Goal: Task Accomplishment & Management: Manage account settings

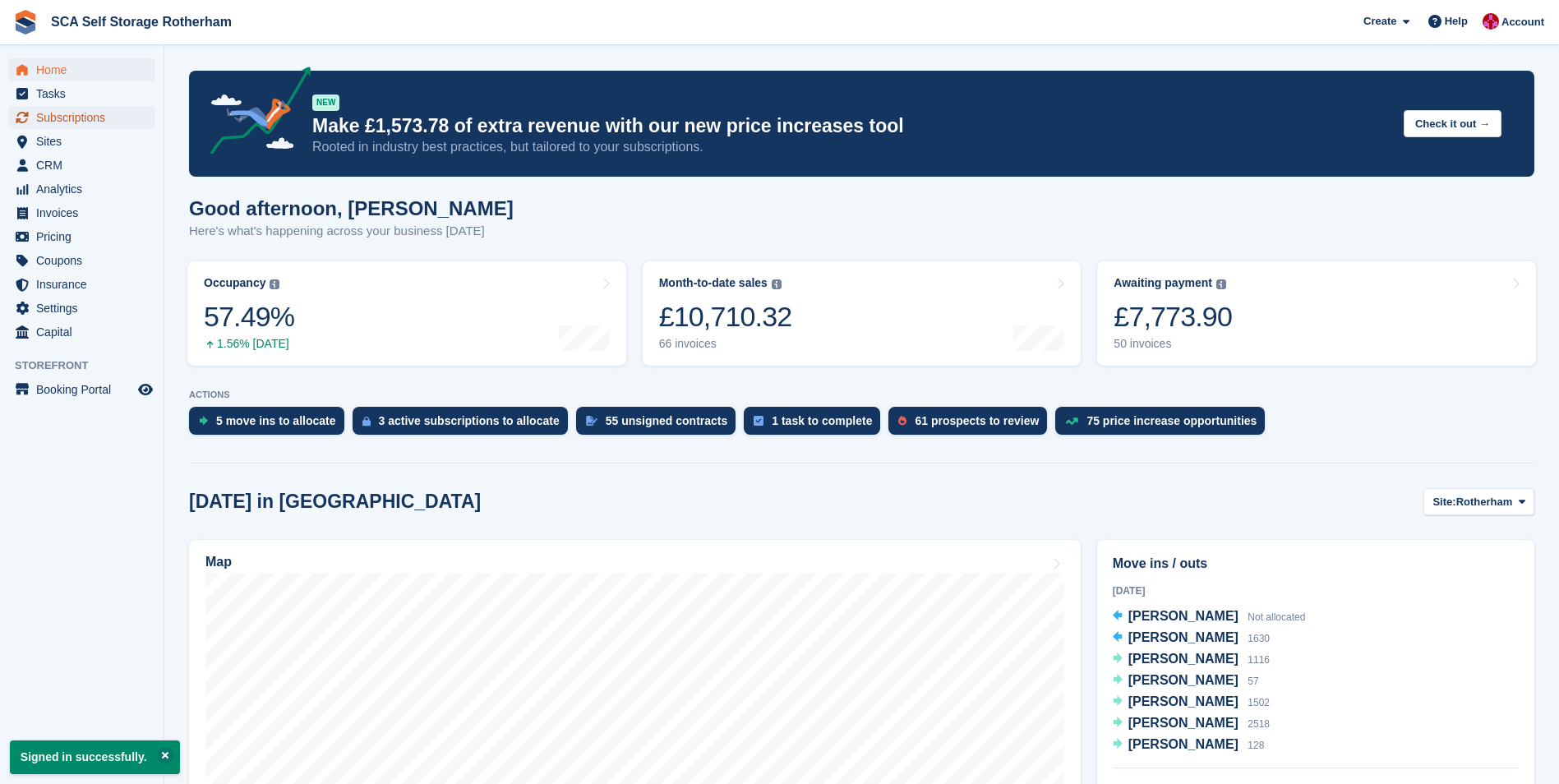
click at [117, 120] on span "Subscriptions" at bounding box center [85, 117] width 99 height 23
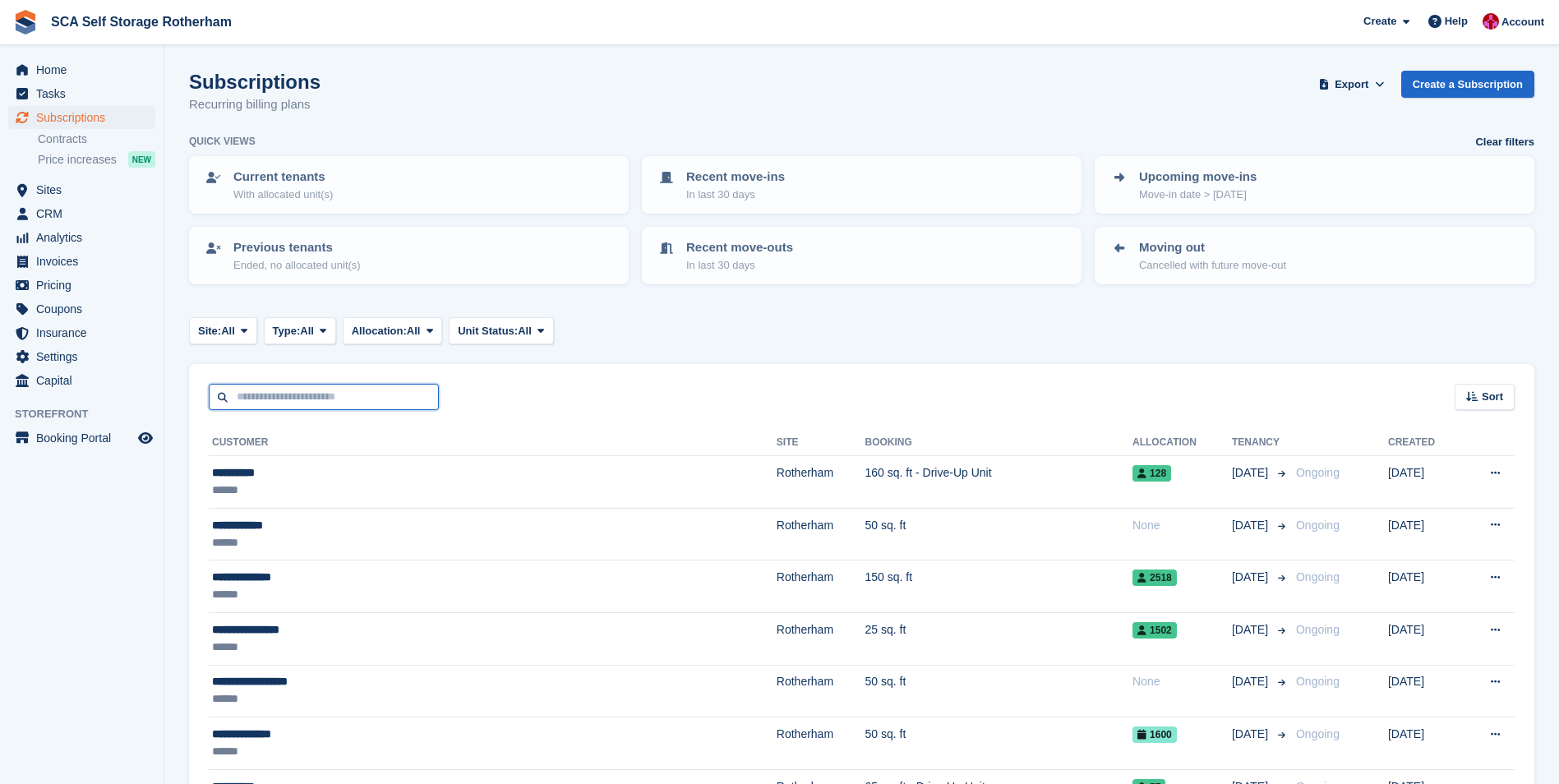
click at [323, 406] on input "text" at bounding box center [323, 397] width 230 height 27
type input "***"
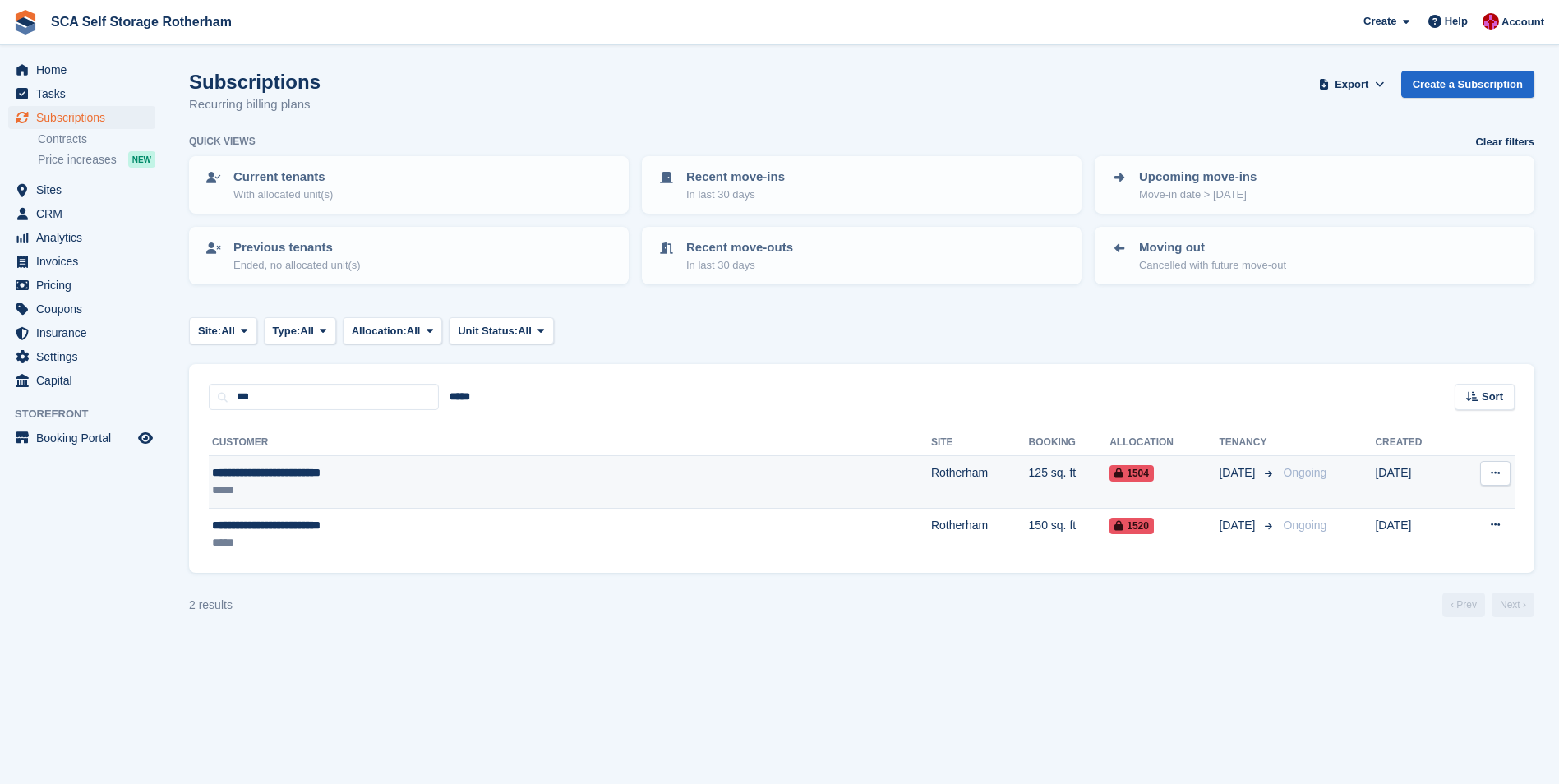
click at [374, 492] on div "*****" at bounding box center [421, 489] width 419 height 17
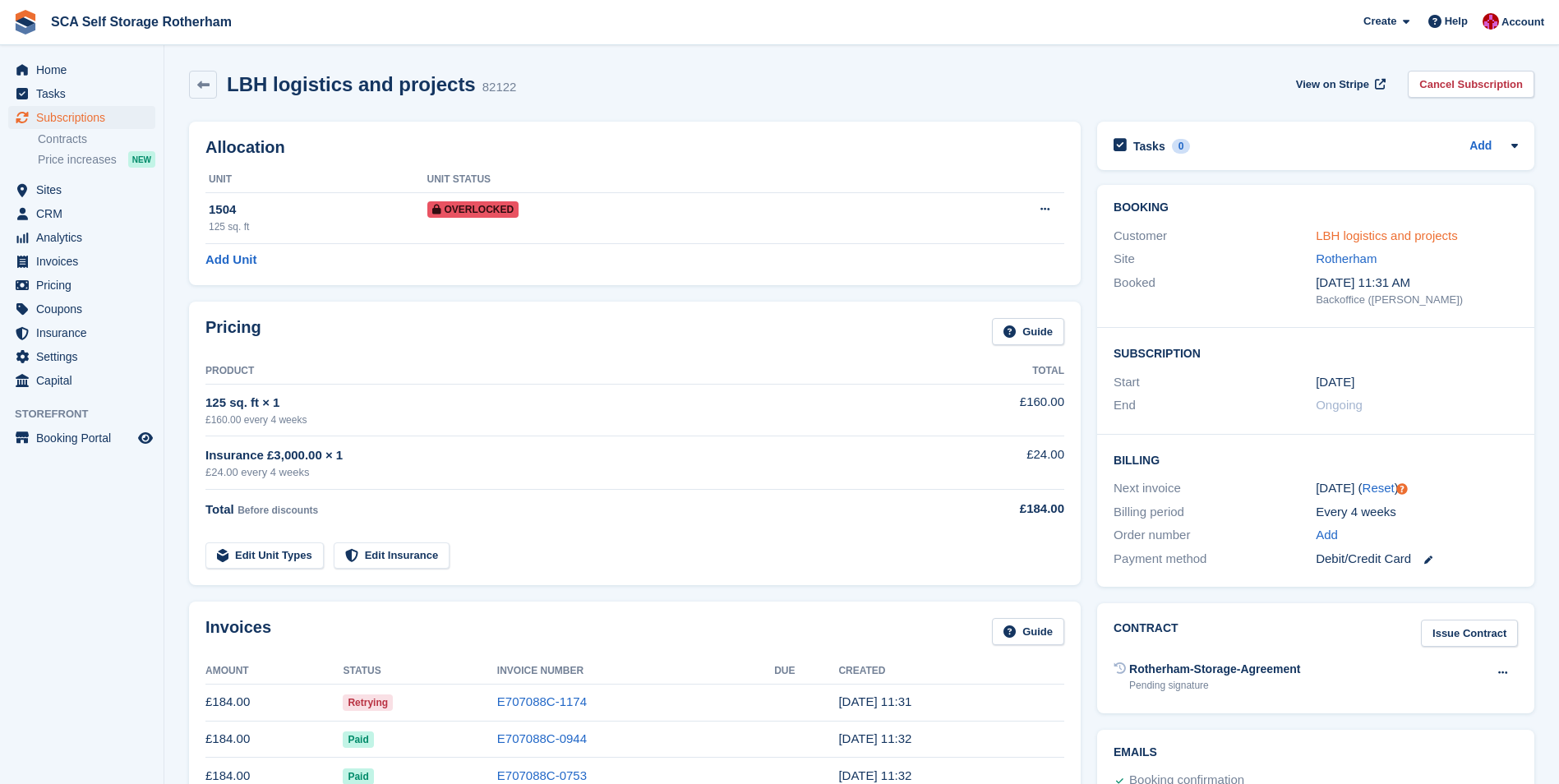
click at [1360, 231] on link "LBH logistics and projects" at bounding box center [1386, 235] width 143 height 14
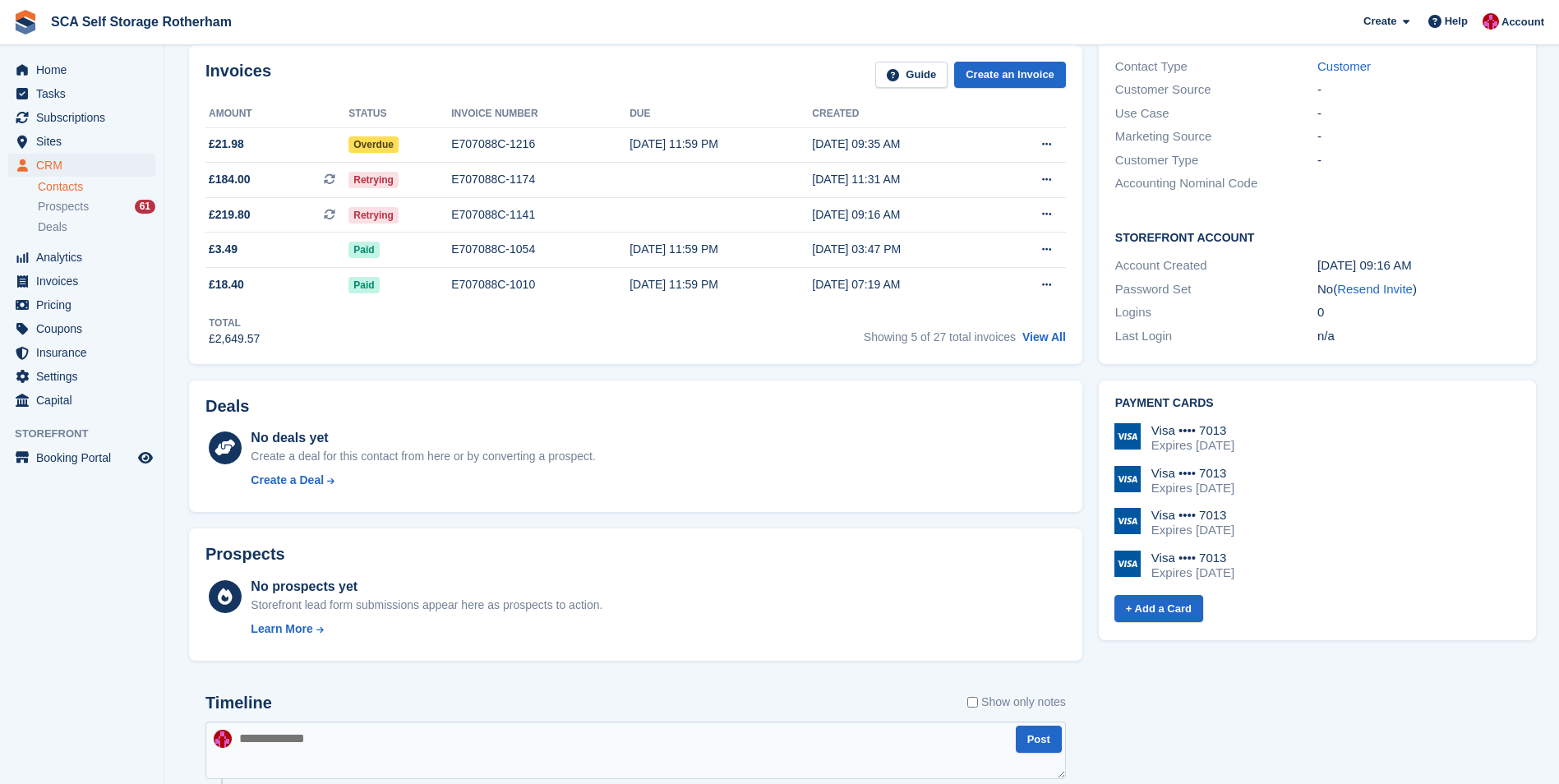
scroll to position [247, 0]
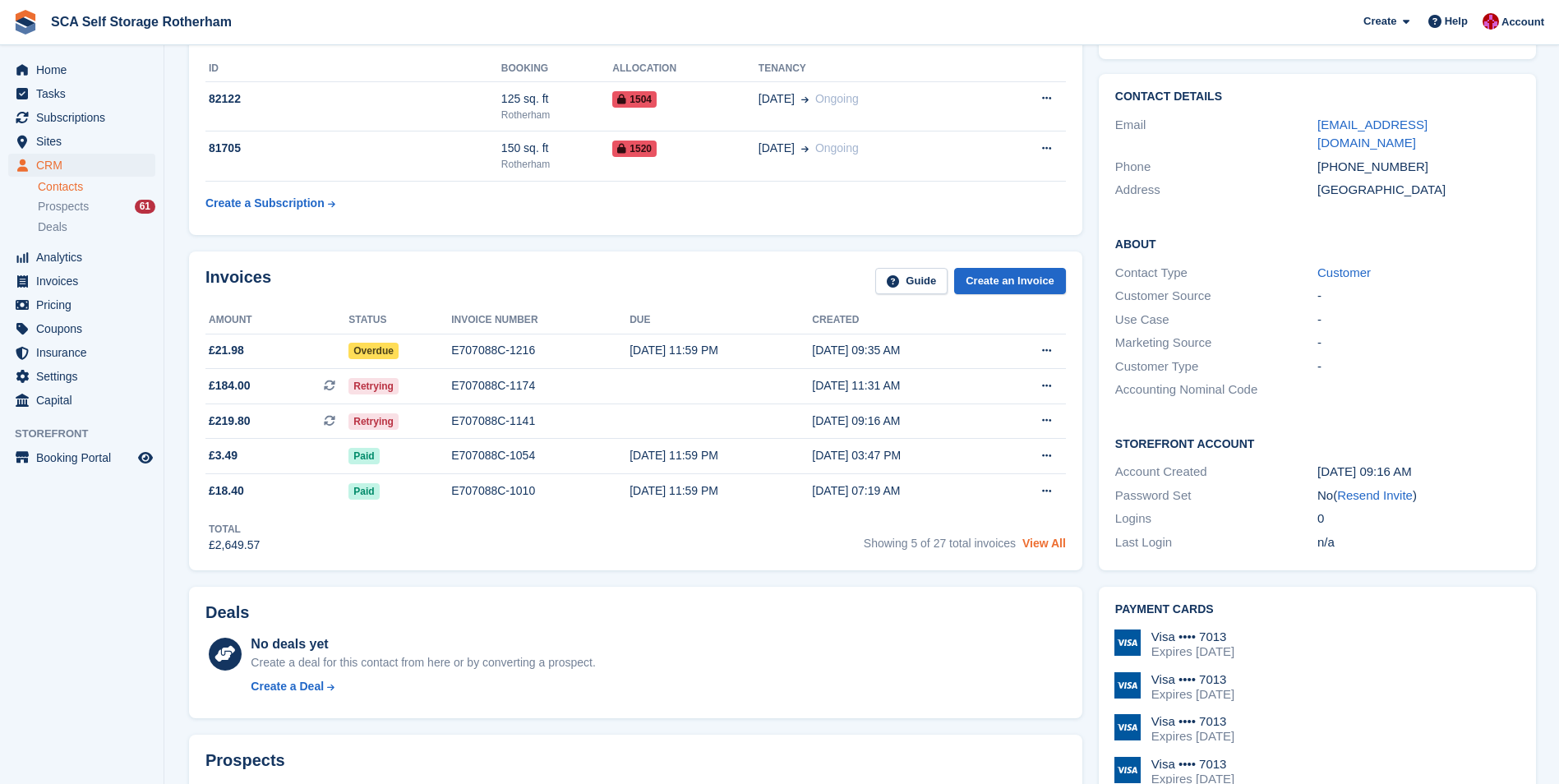
click at [1049, 542] on link "View All" at bounding box center [1044, 543] width 44 height 13
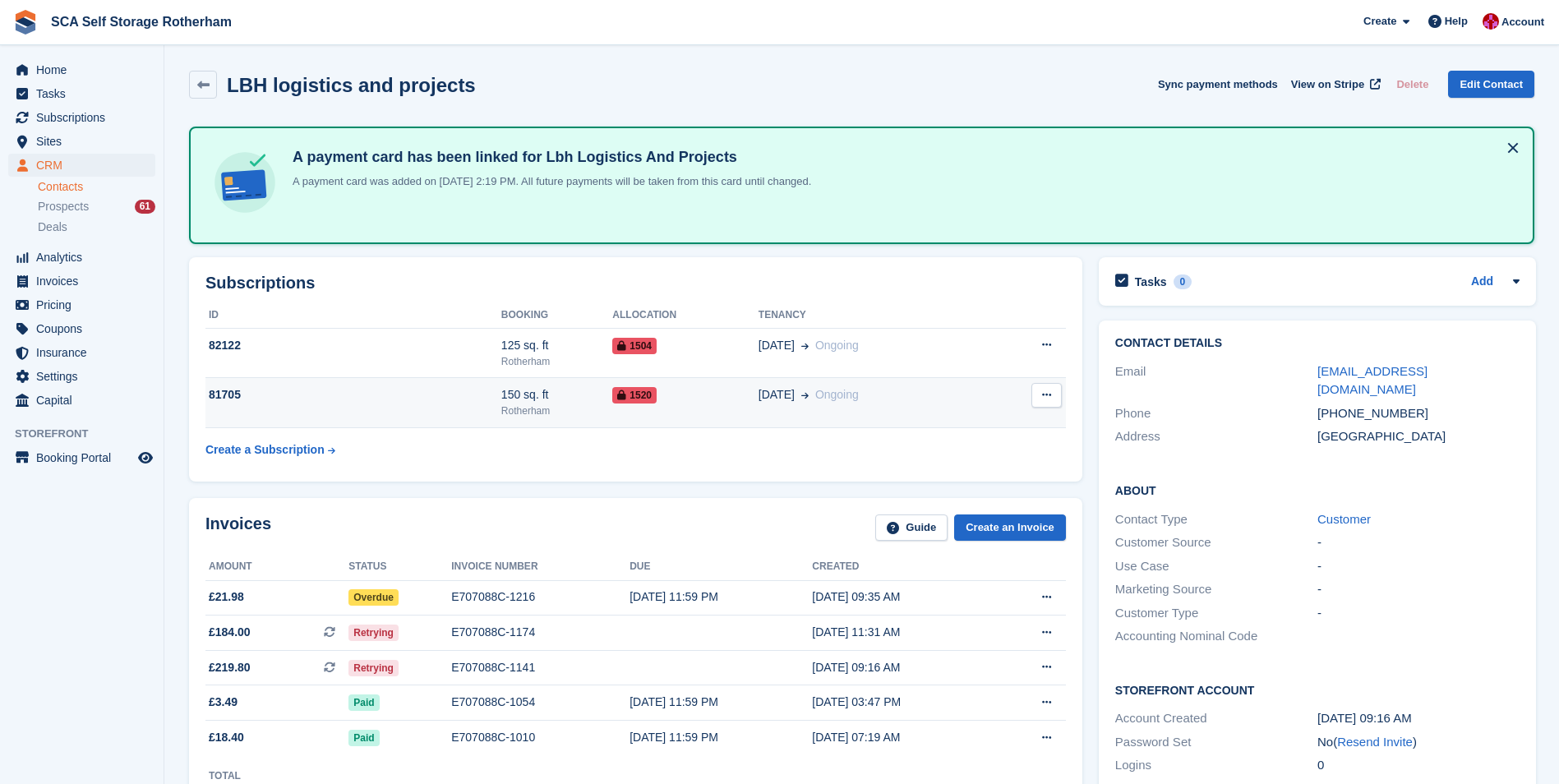
click at [567, 412] on div "Rotherham" at bounding box center [557, 410] width 111 height 15
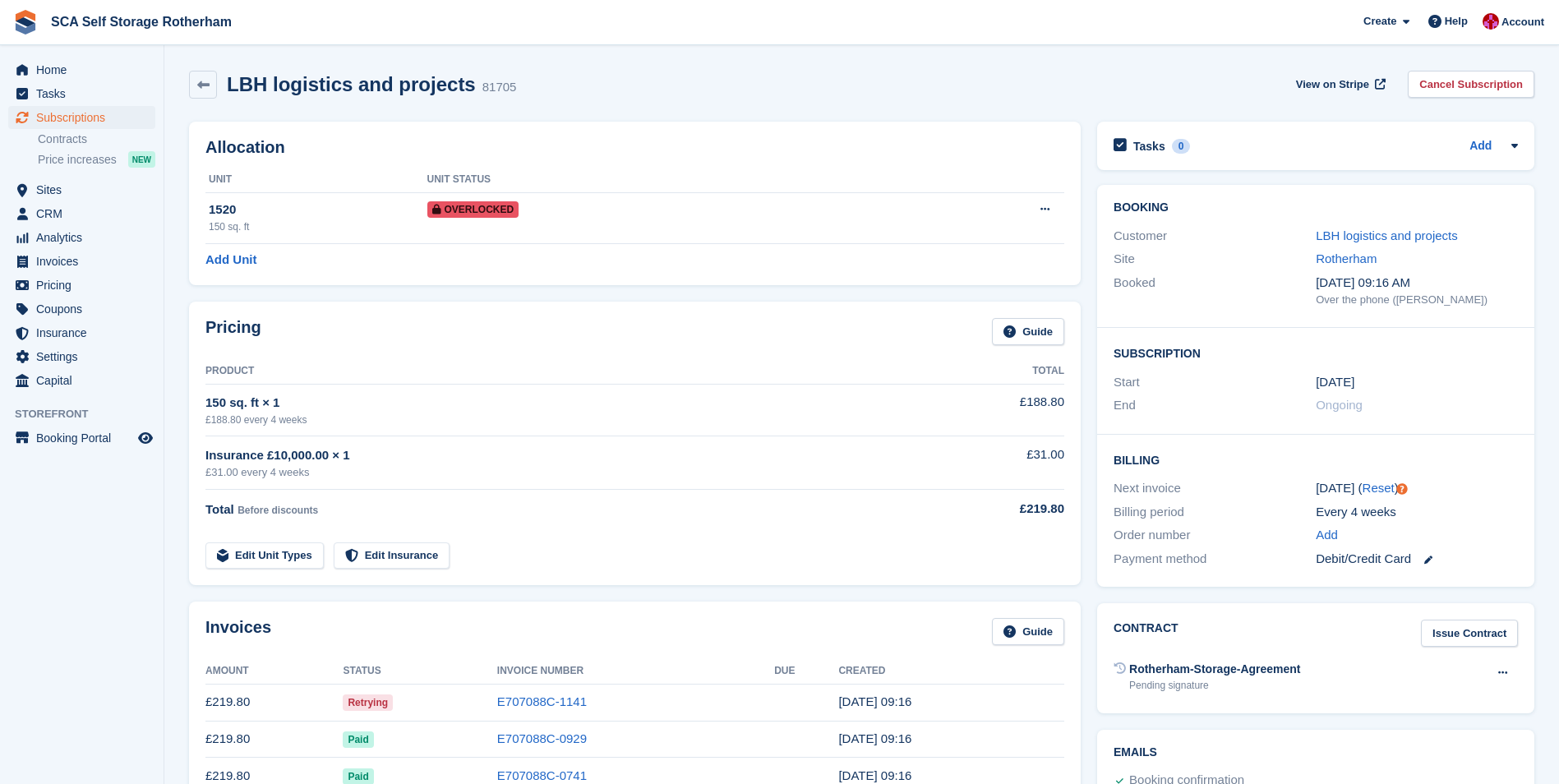
click at [733, 100] on div "LBH logistics and projects 81705 View on Stripe Cancel Subscription" at bounding box center [862, 88] width 1362 height 51
click at [211, 87] on link at bounding box center [202, 84] width 28 height 28
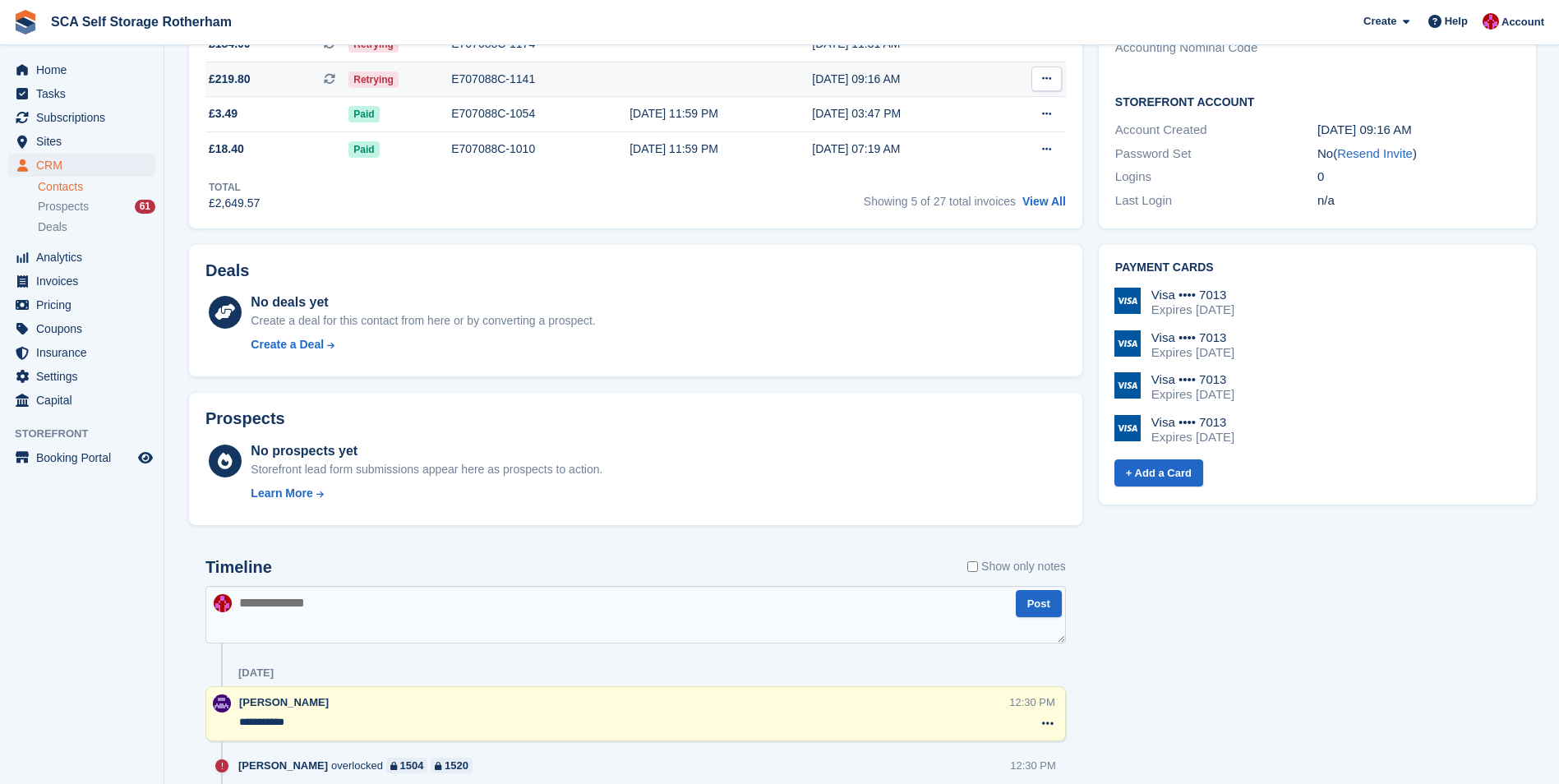
scroll to position [328, 0]
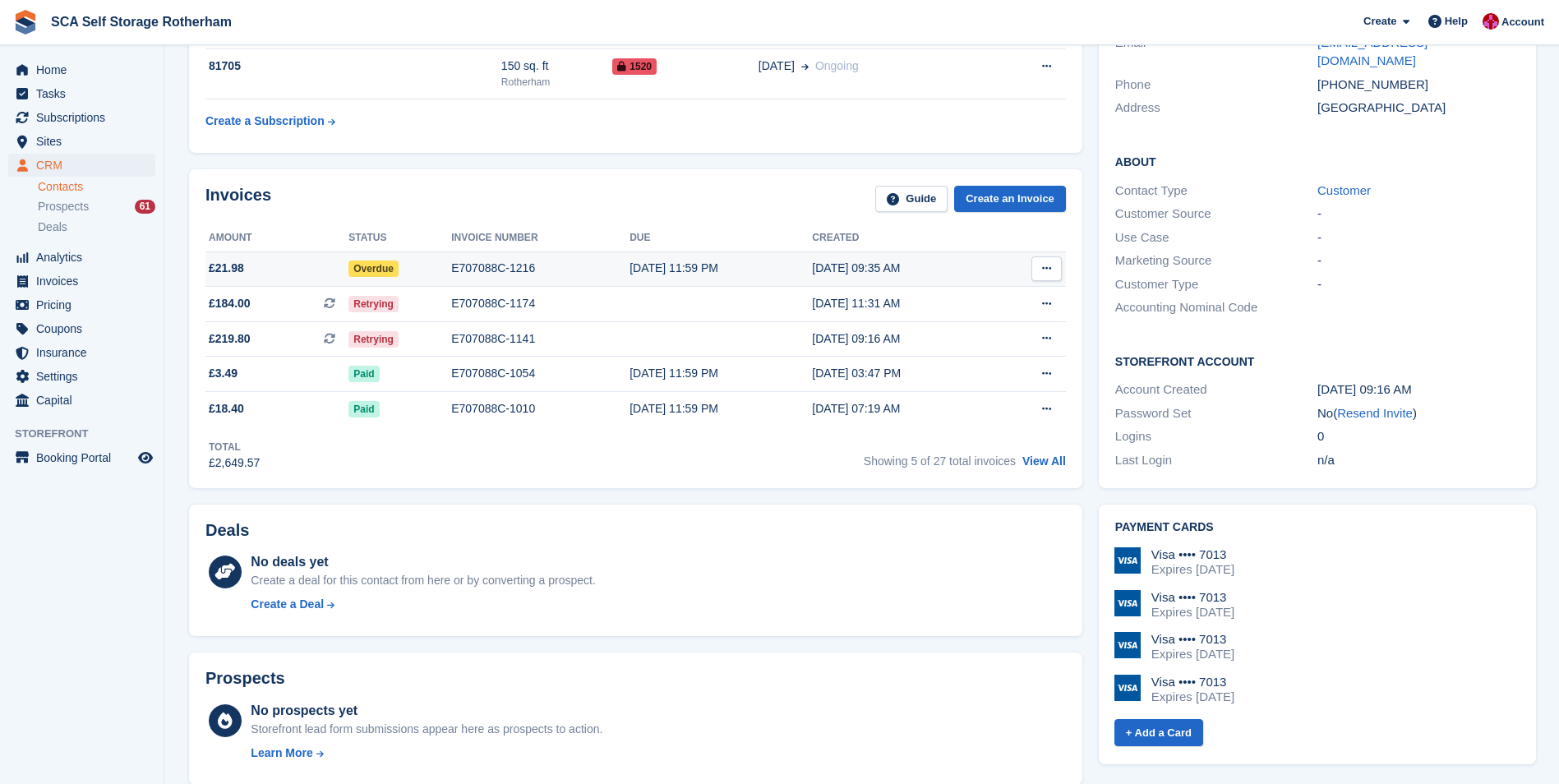
click at [307, 267] on span "£21.98" at bounding box center [277, 268] width 143 height 17
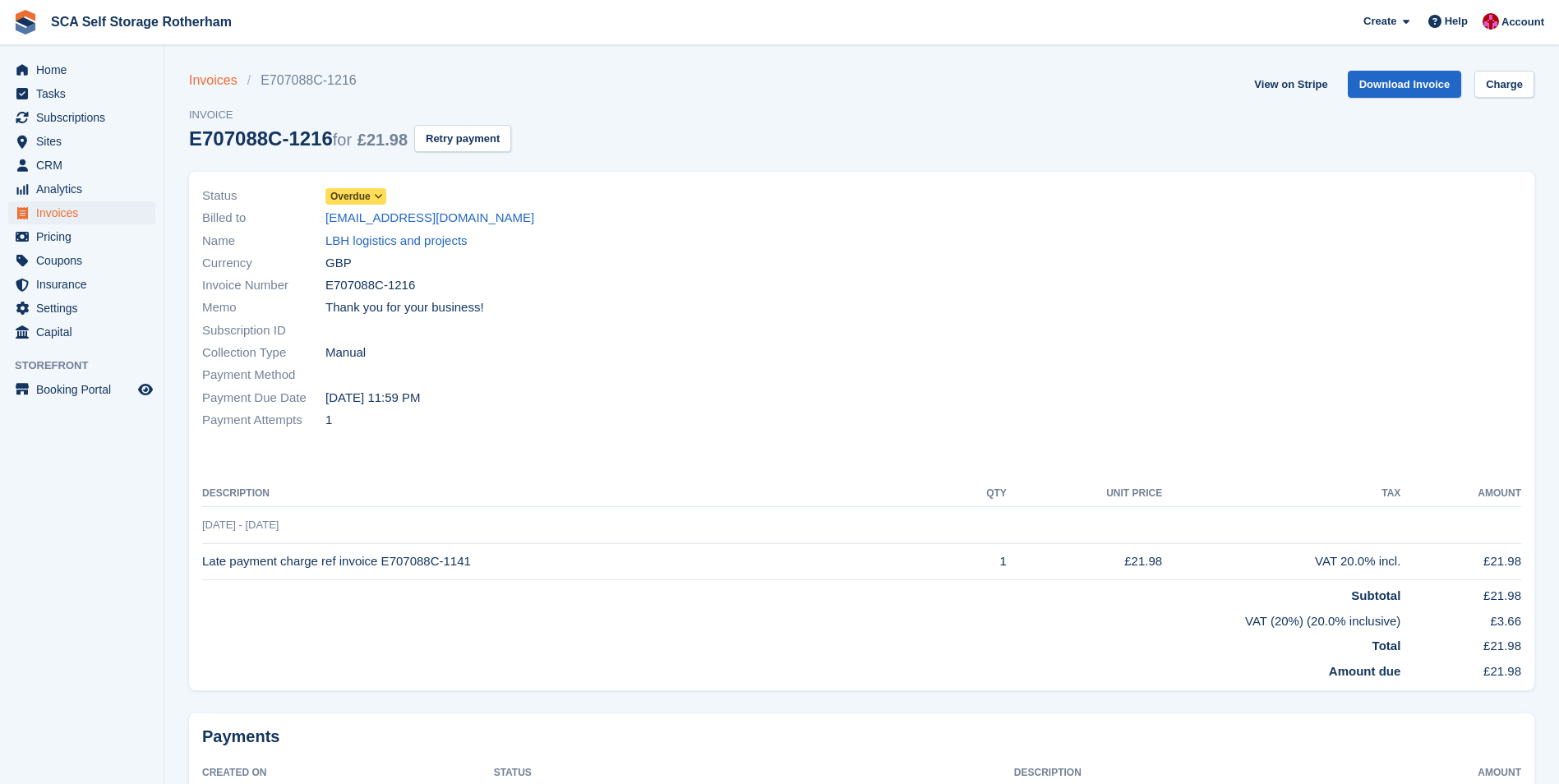
click at [228, 80] on link "Invoices" at bounding box center [218, 81] width 58 height 20
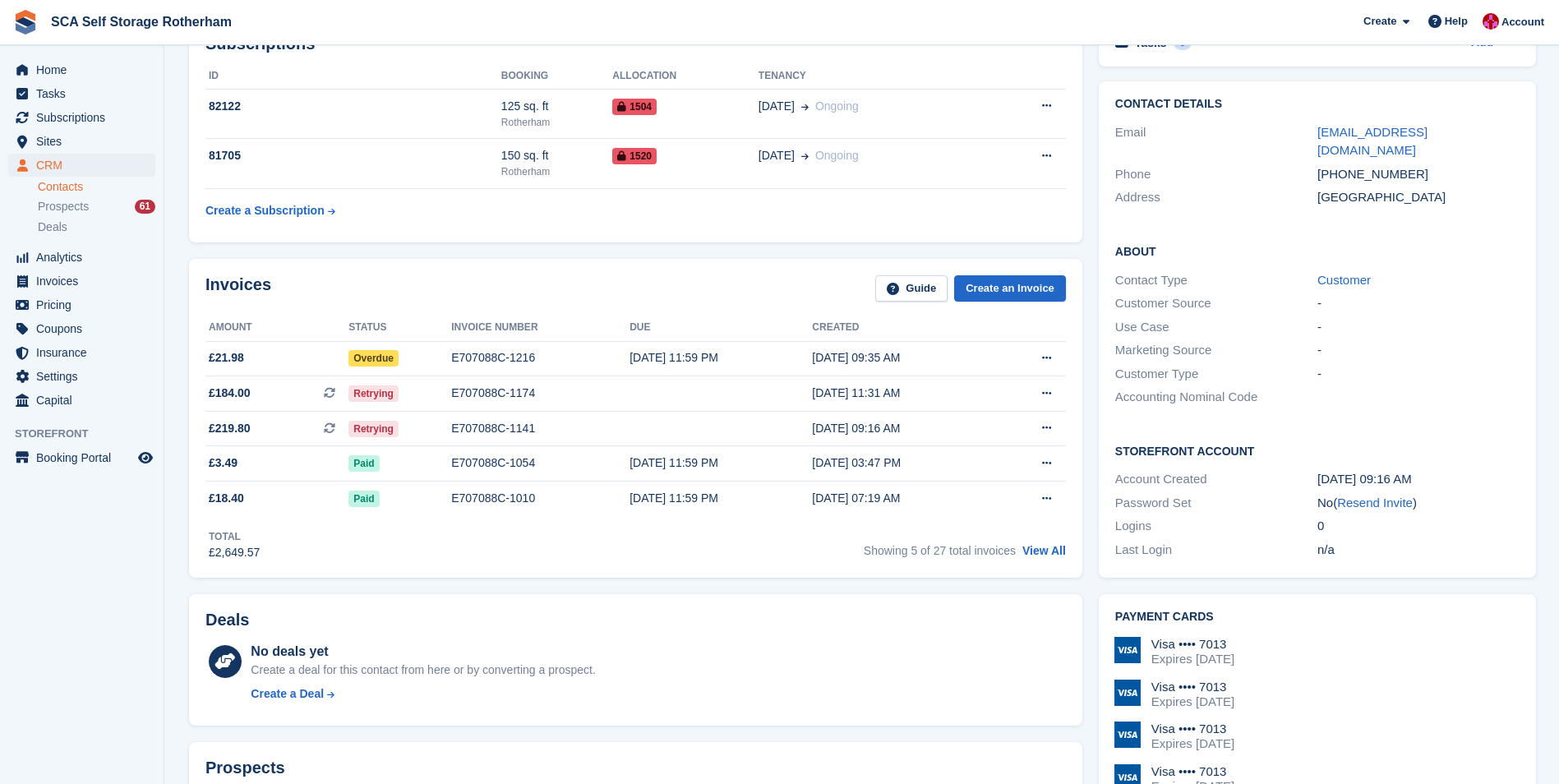
scroll to position [83, 0]
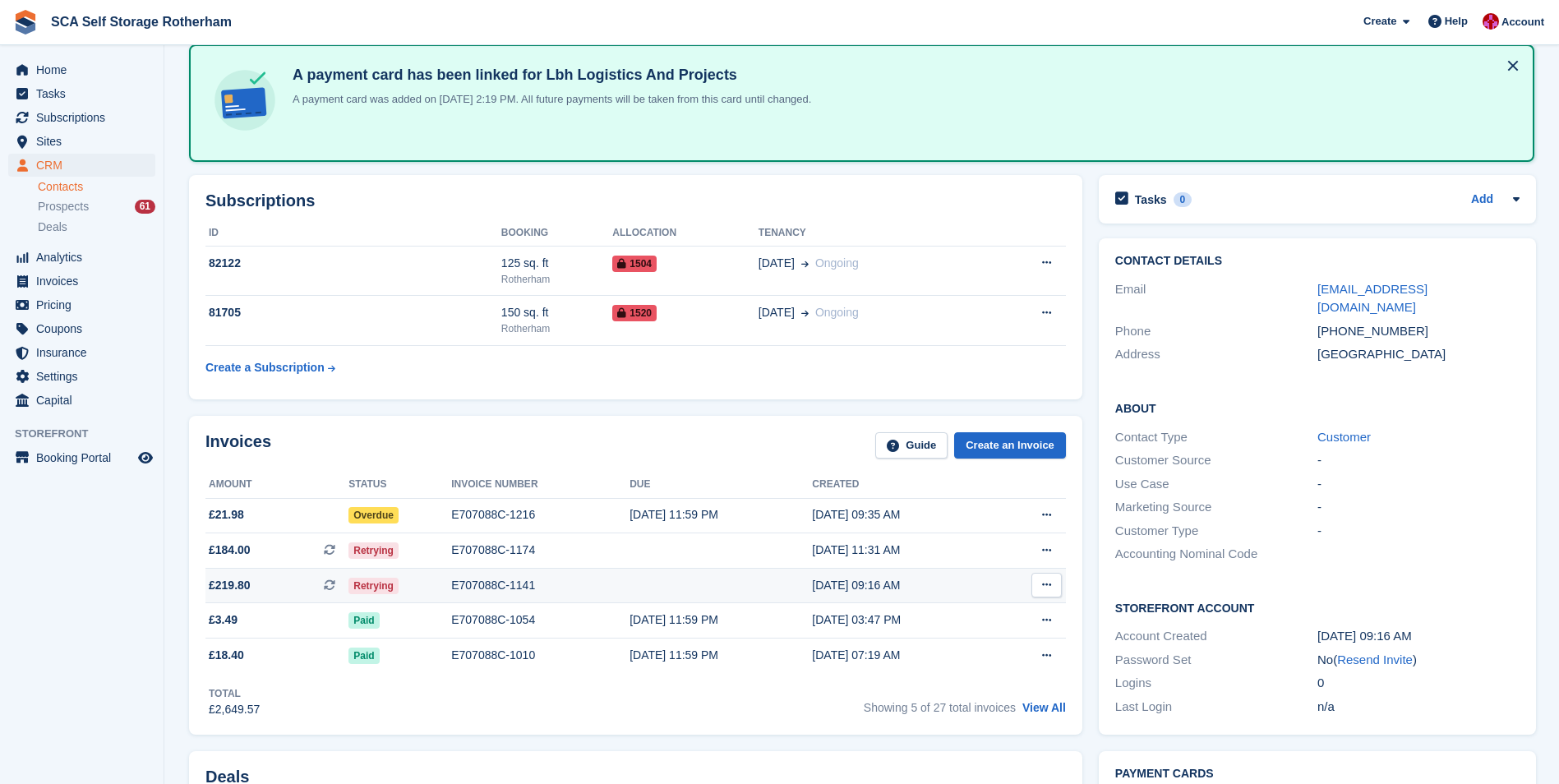
click at [414, 587] on div "Retrying" at bounding box center [400, 584] width 103 height 17
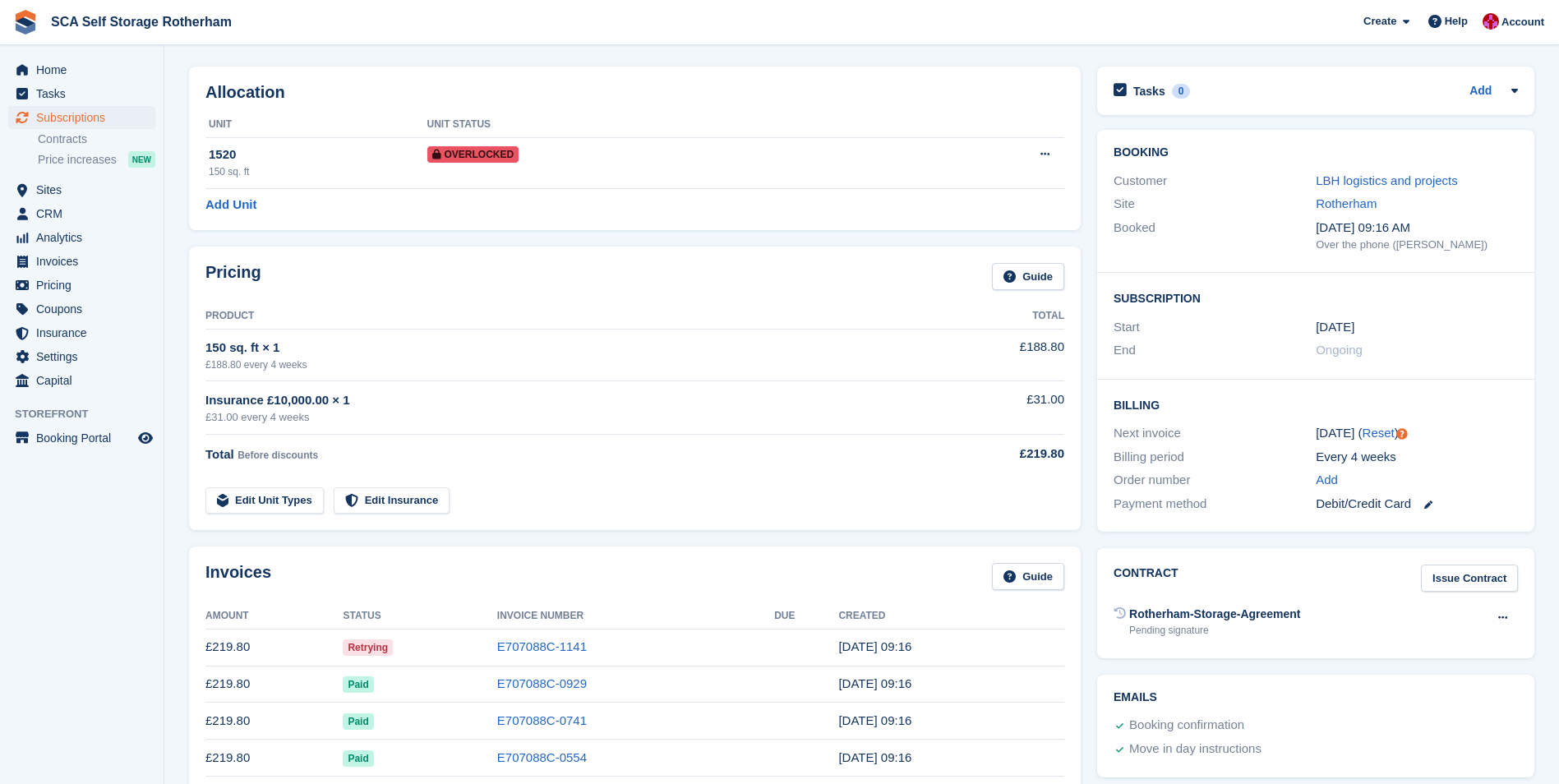
scroll to position [83, 0]
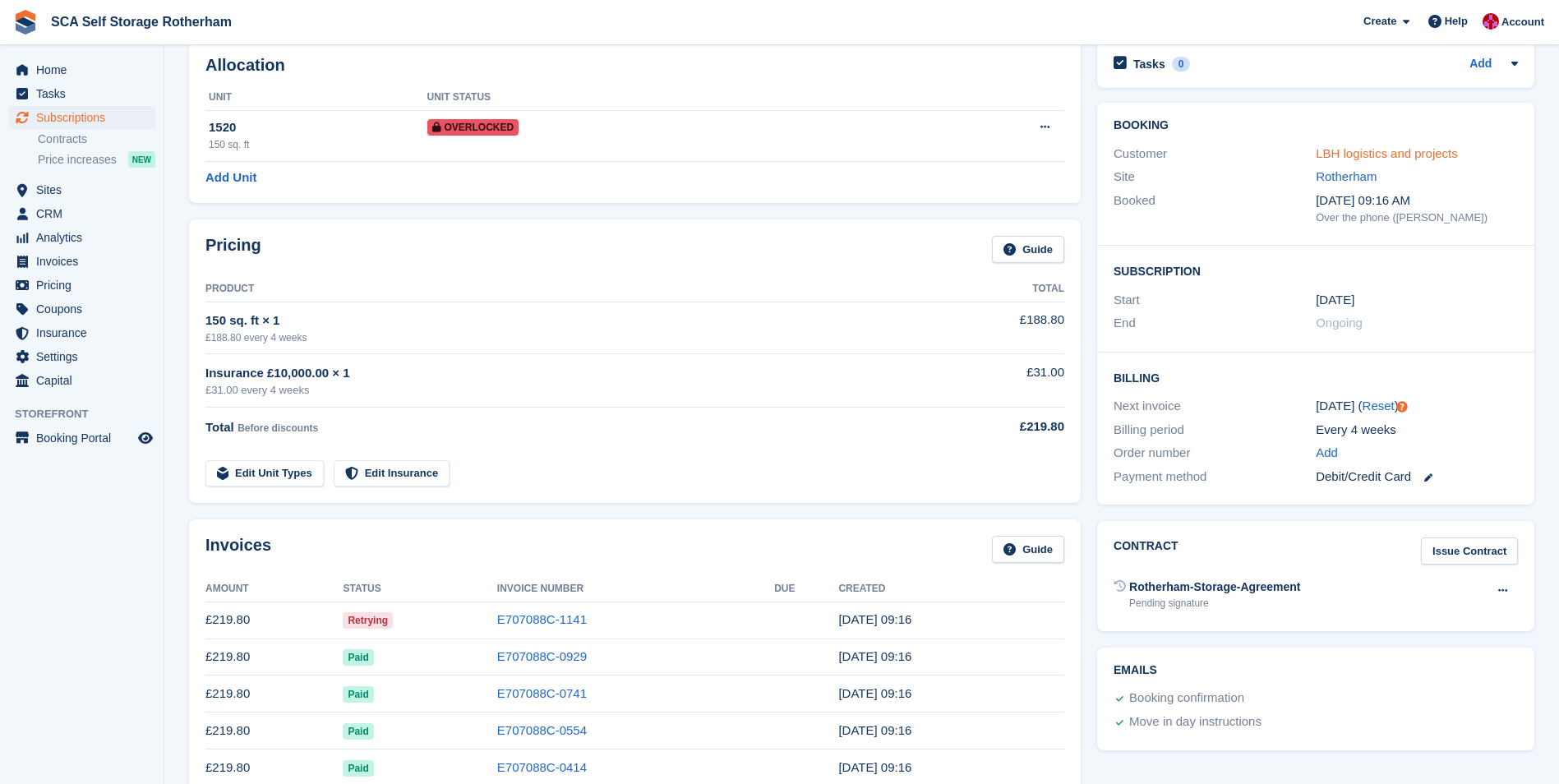
click at [1365, 157] on link "LBH logistics and projects" at bounding box center [1386, 152] width 143 height 14
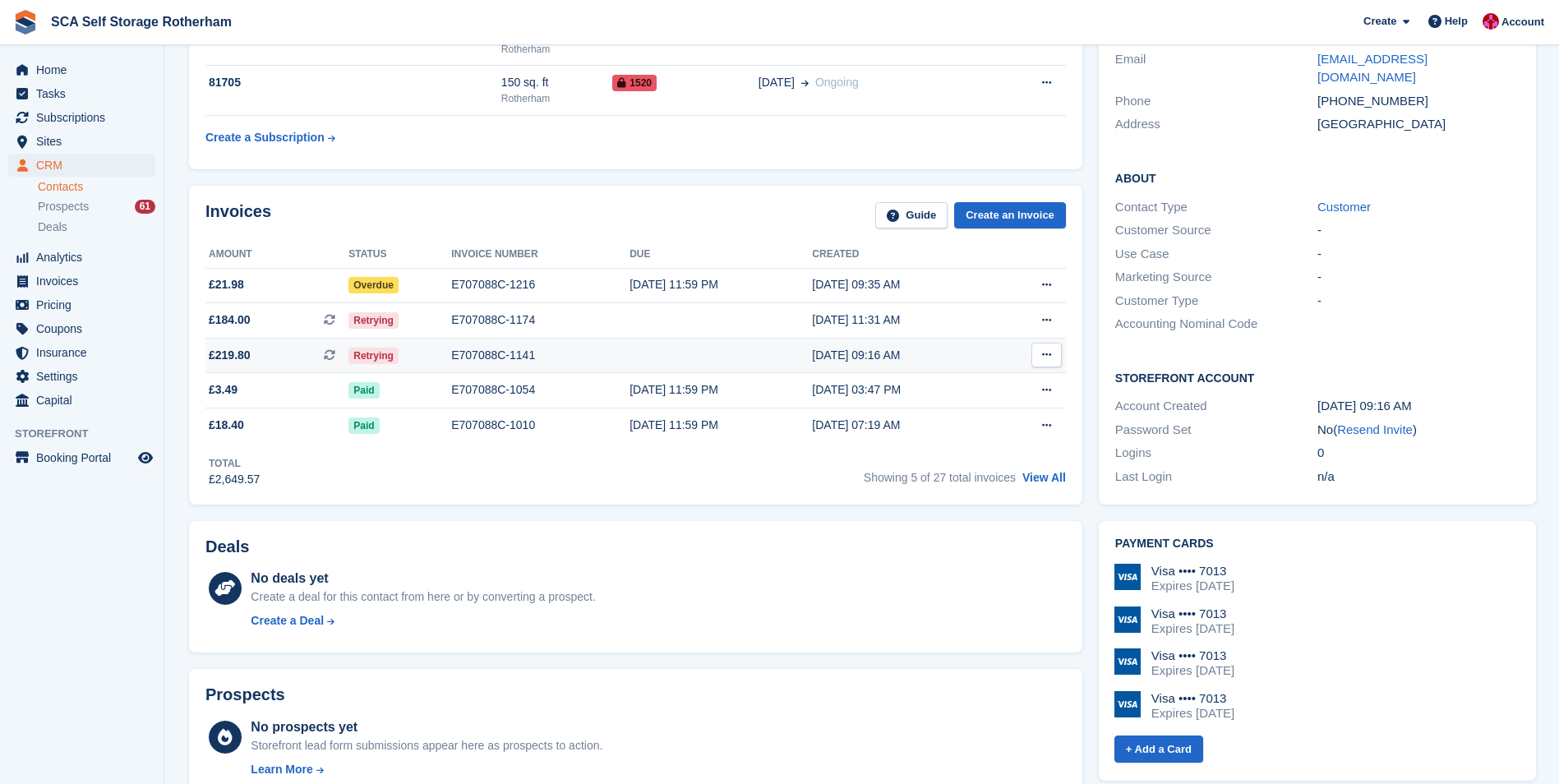
scroll to position [328, 0]
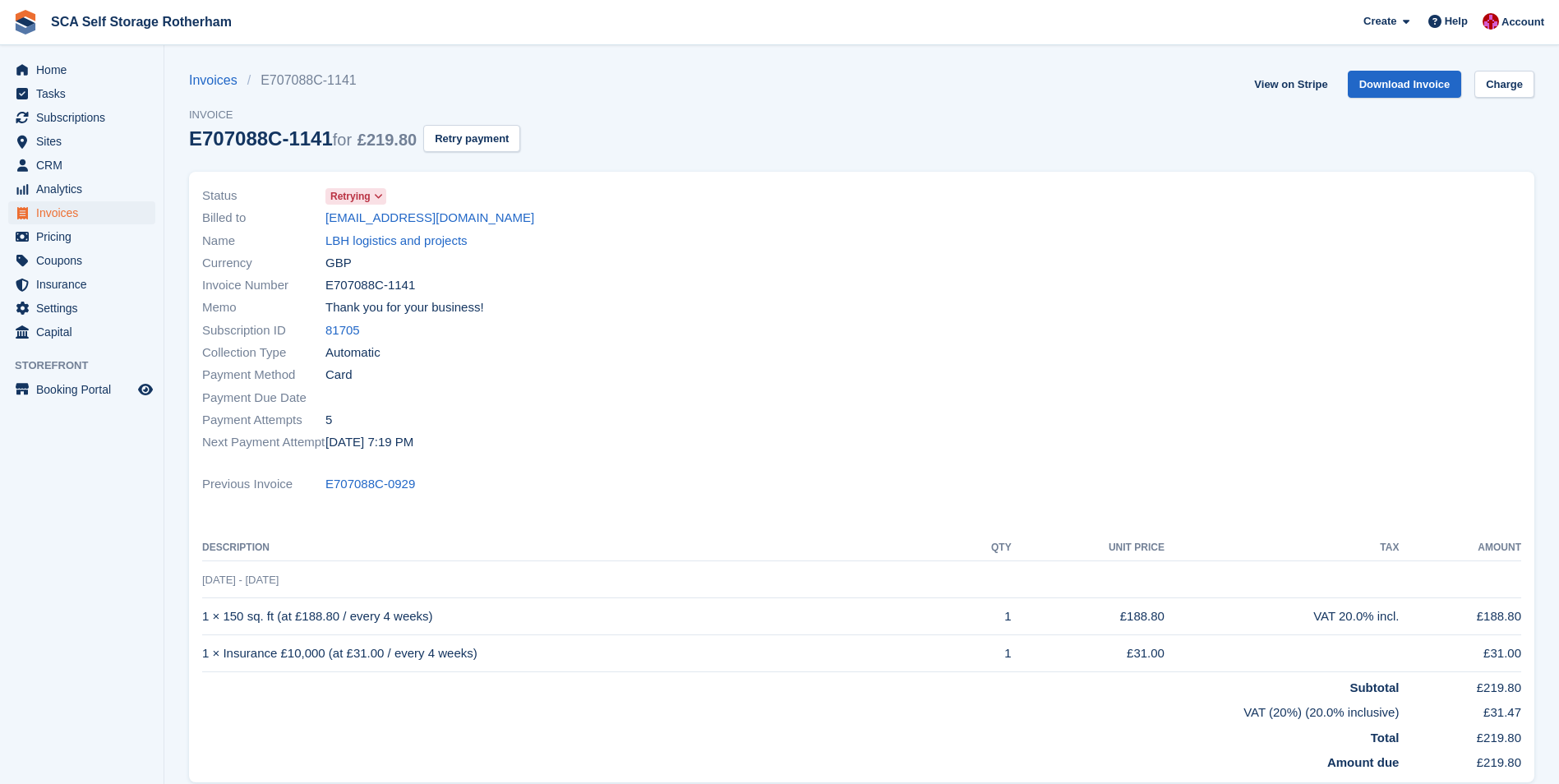
click at [378, 198] on icon at bounding box center [379, 196] width 9 height 10
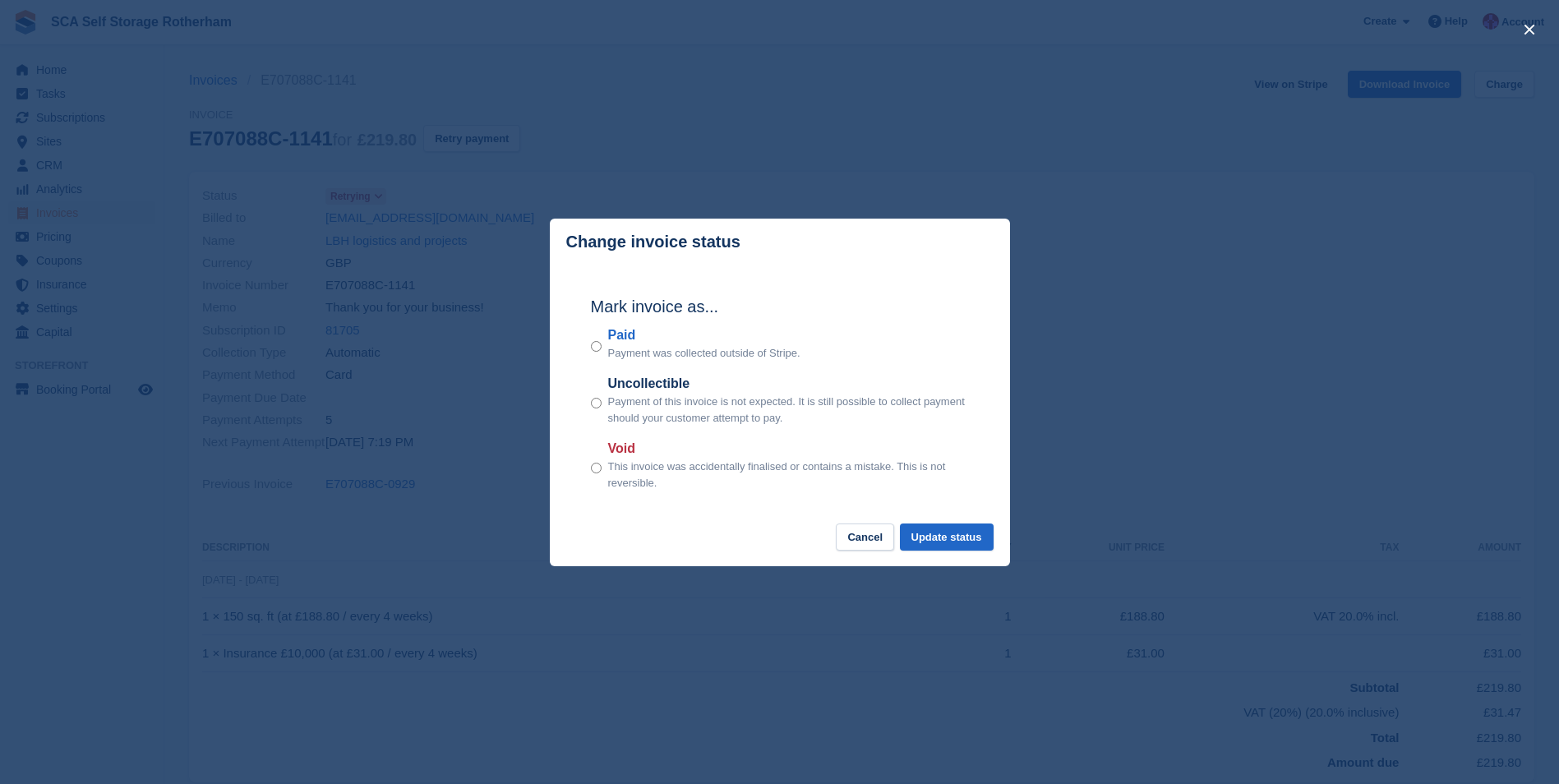
click at [874, 112] on div "close" at bounding box center [779, 392] width 1559 height 784
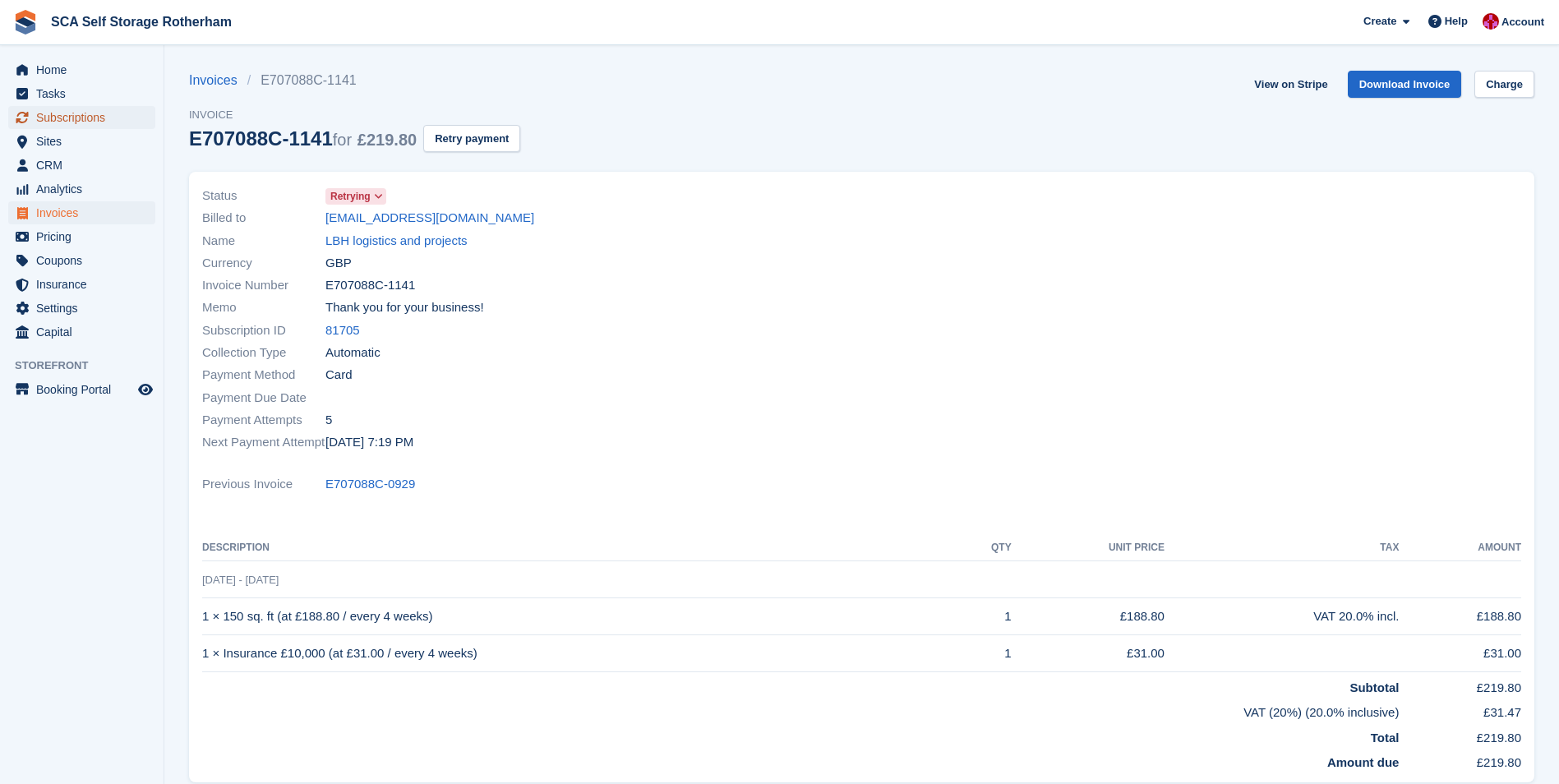
click at [109, 117] on span "Subscriptions" at bounding box center [85, 117] width 99 height 23
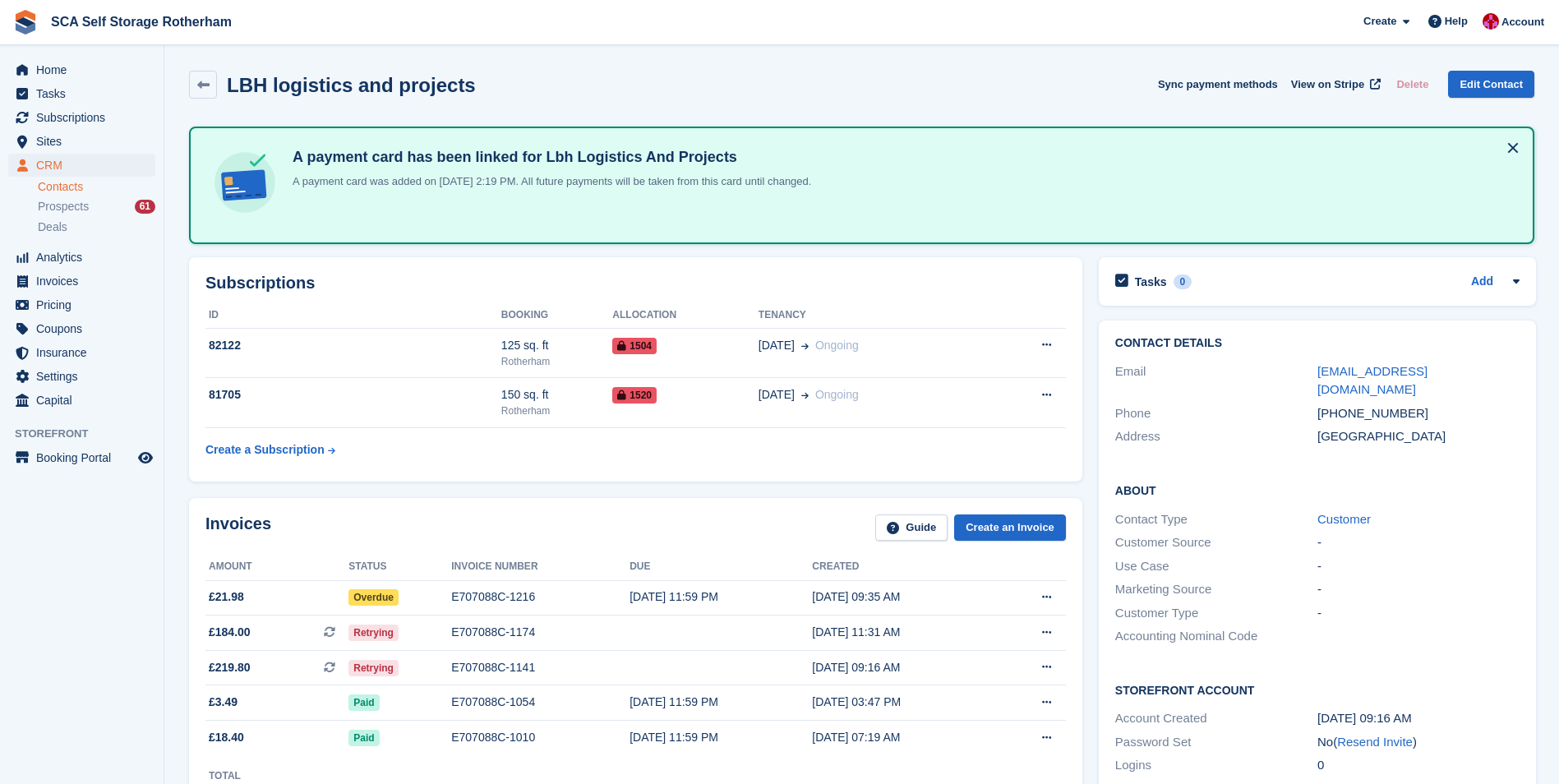
scroll to position [83, 0]
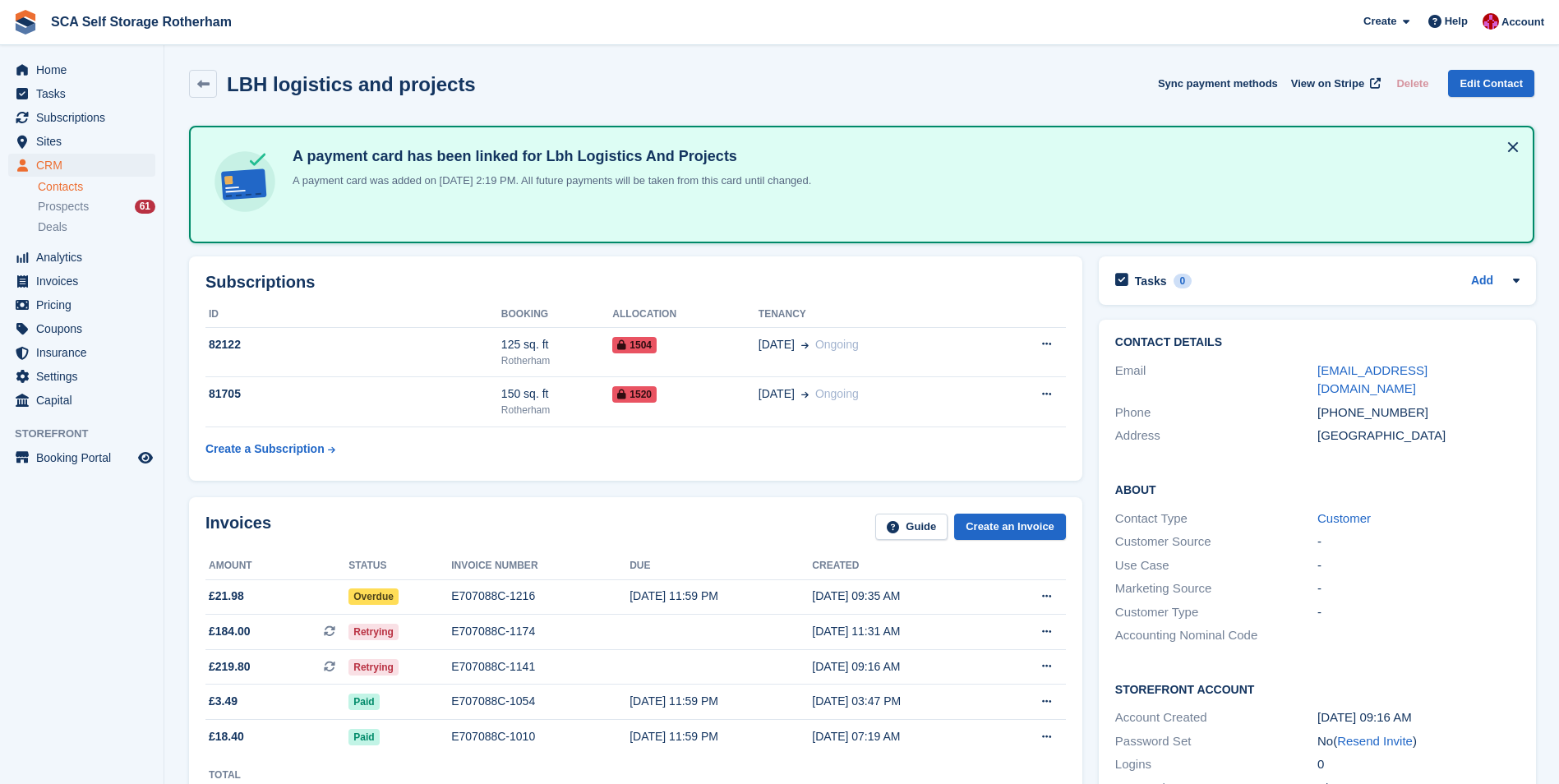
scroll to position [0, 0]
click at [305, 597] on span "£21.98" at bounding box center [277, 596] width 143 height 17
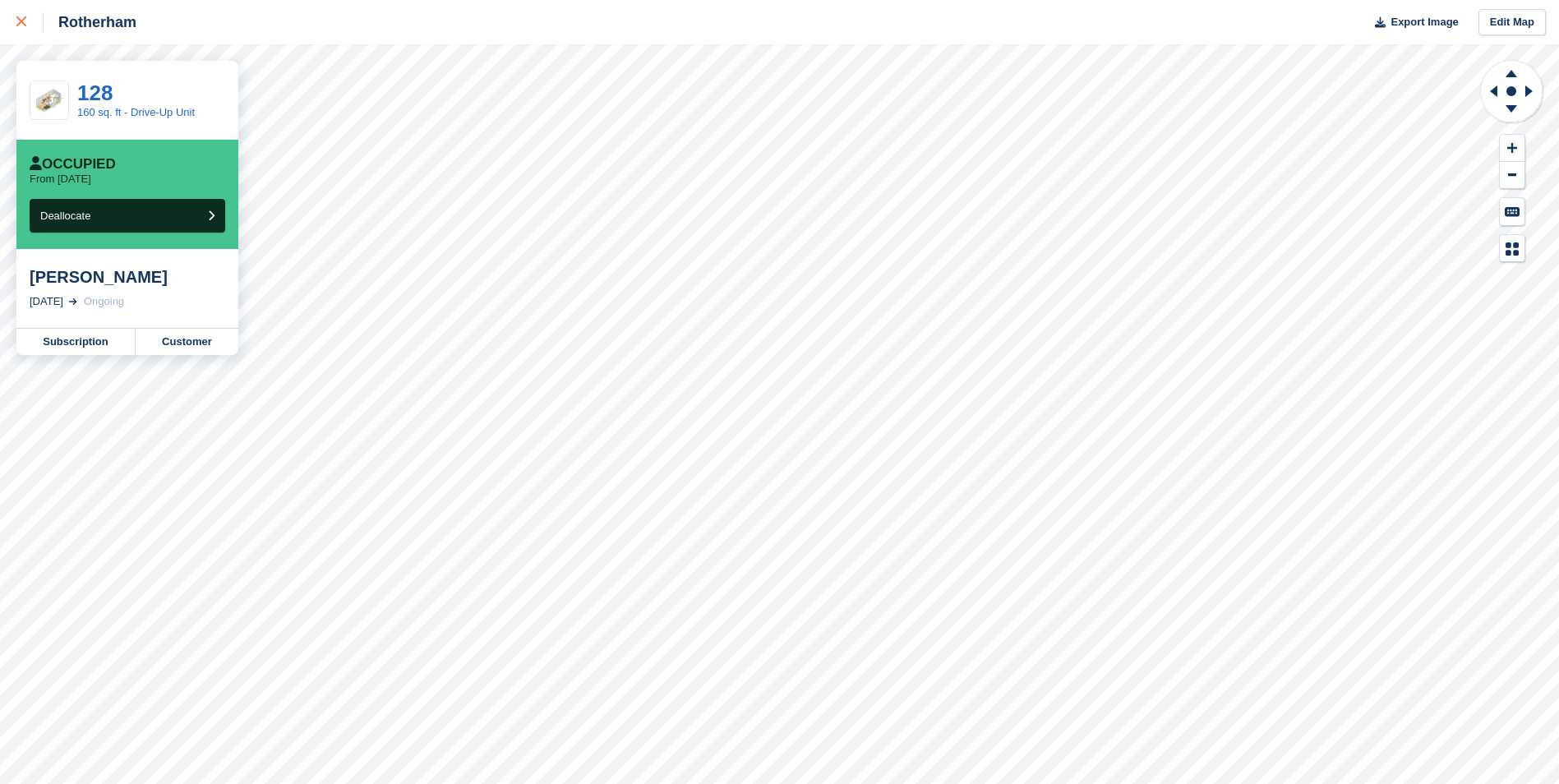
click at [30, 21] on div at bounding box center [30, 23] width 27 height 20
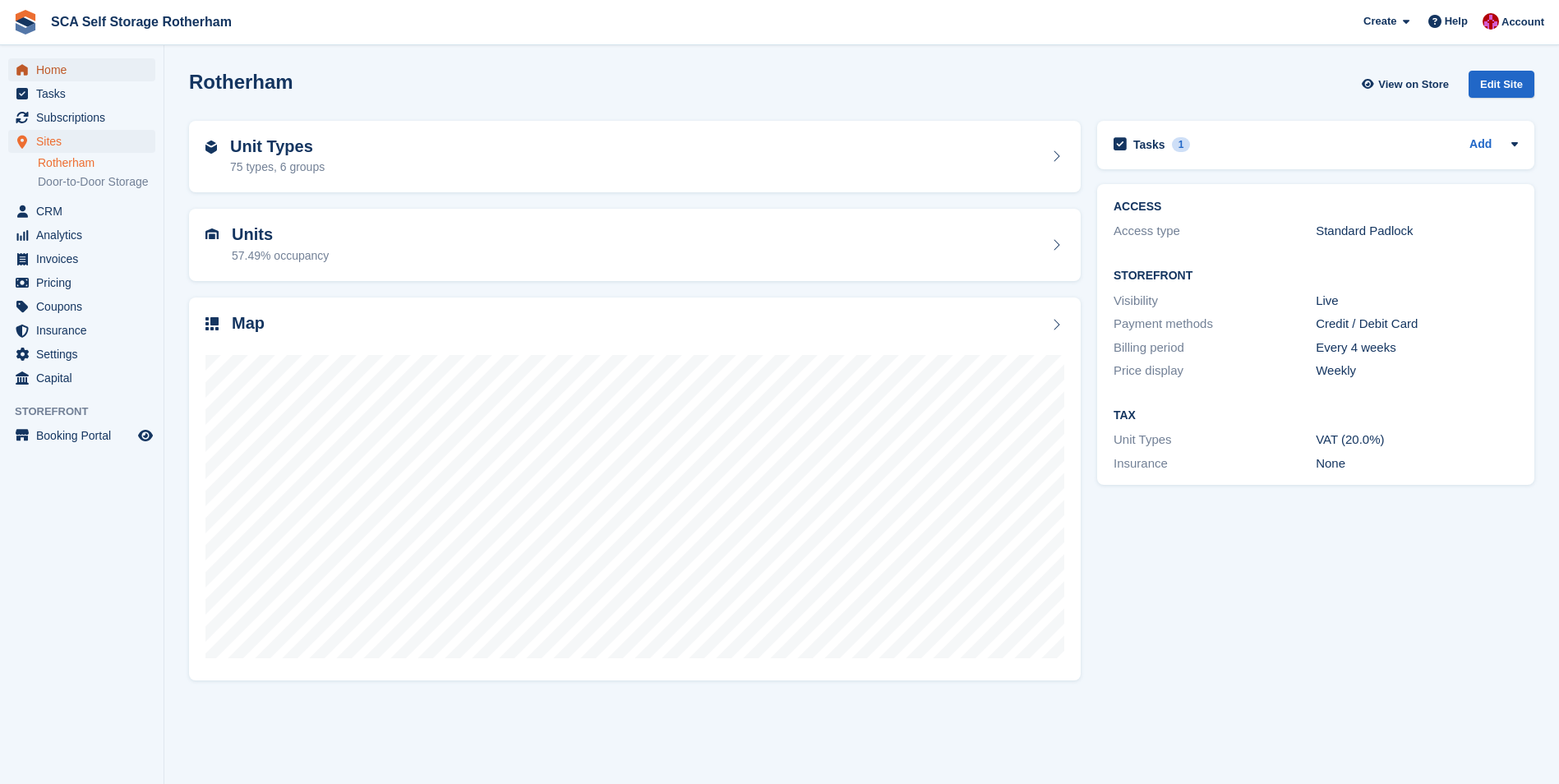
click at [66, 79] on span "Home" at bounding box center [85, 69] width 99 height 23
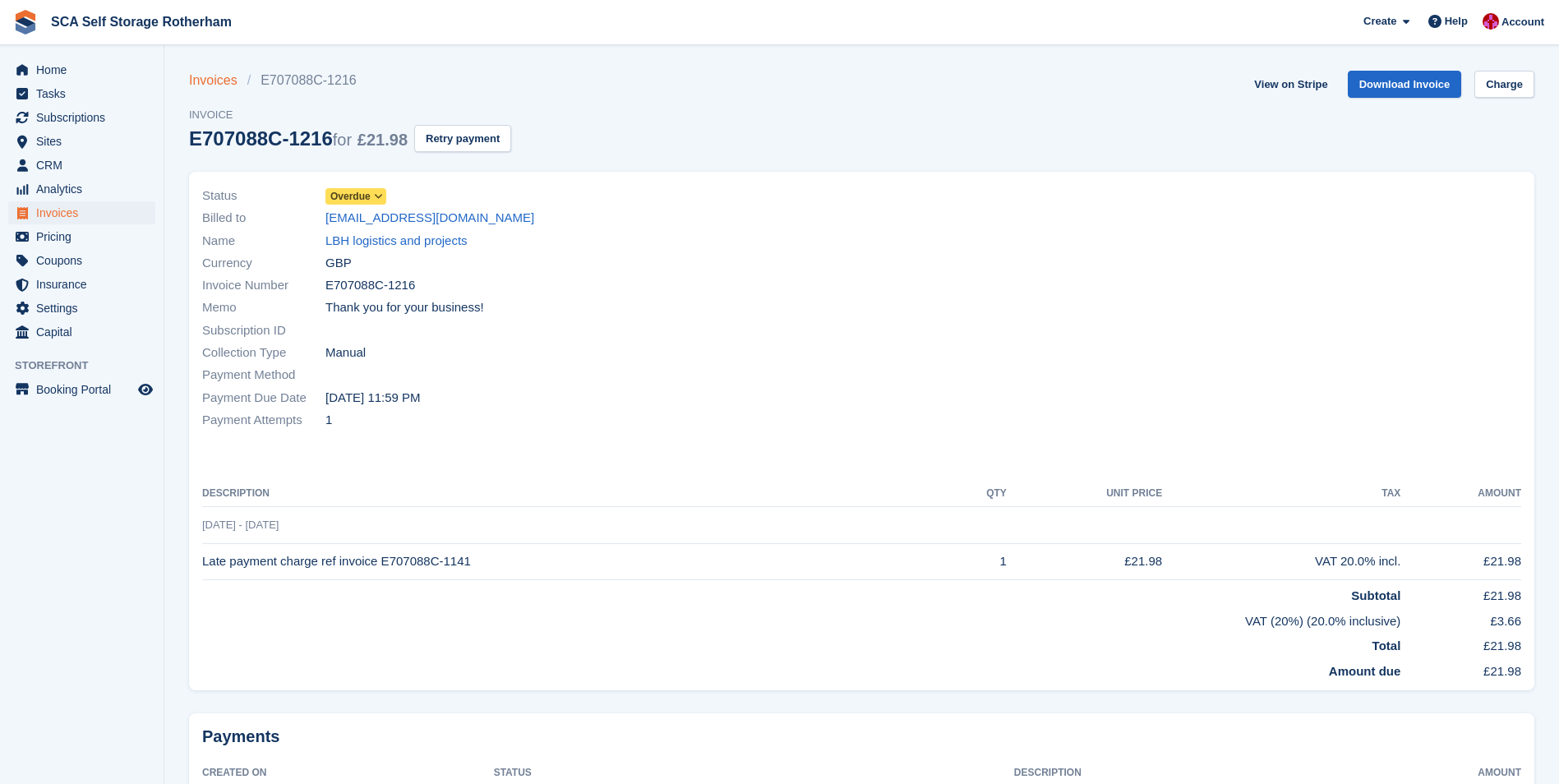
click at [212, 79] on link "Invoices" at bounding box center [218, 81] width 58 height 20
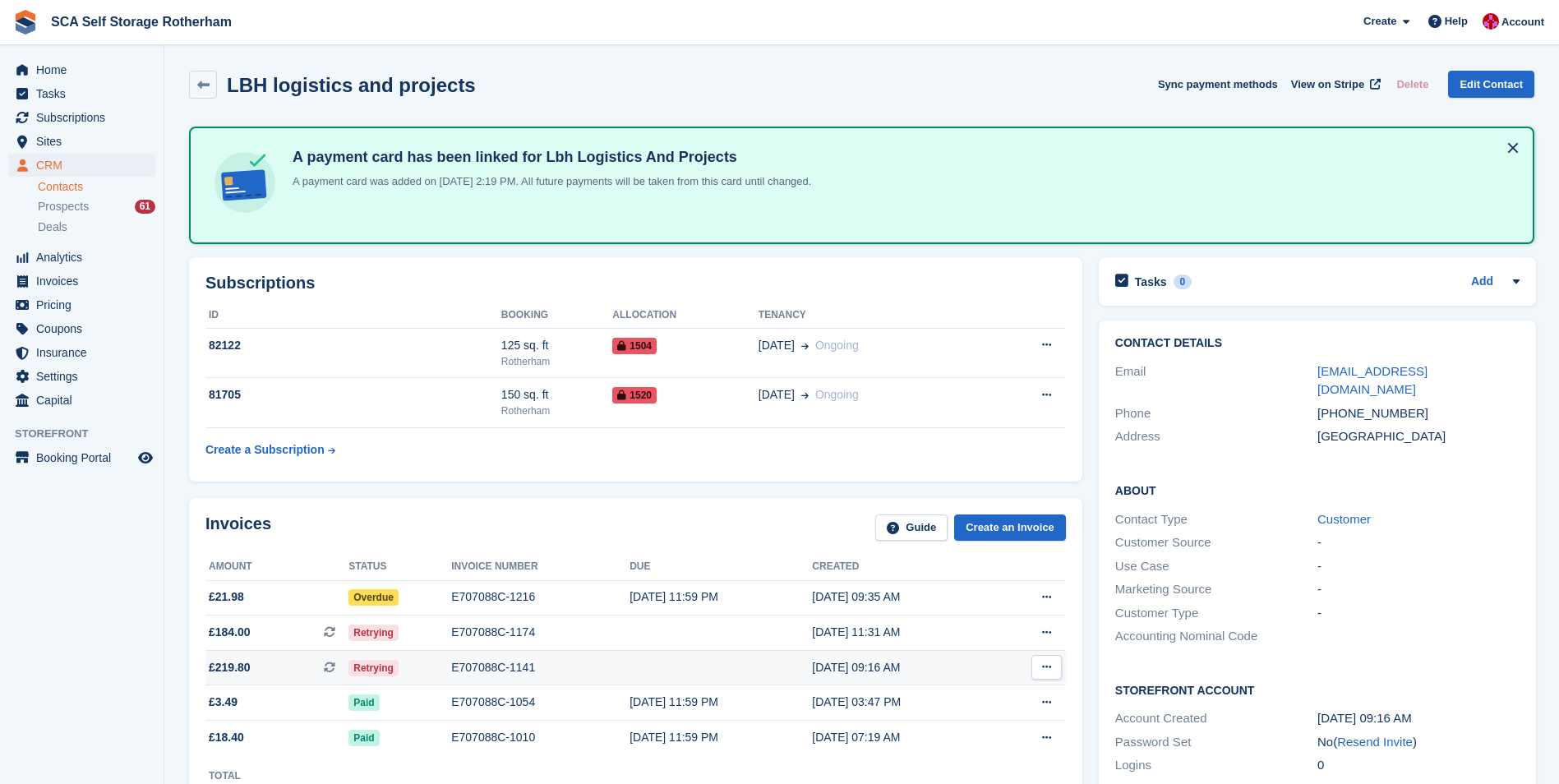
click at [416, 681] on td "Retrying" at bounding box center [400, 667] width 103 height 35
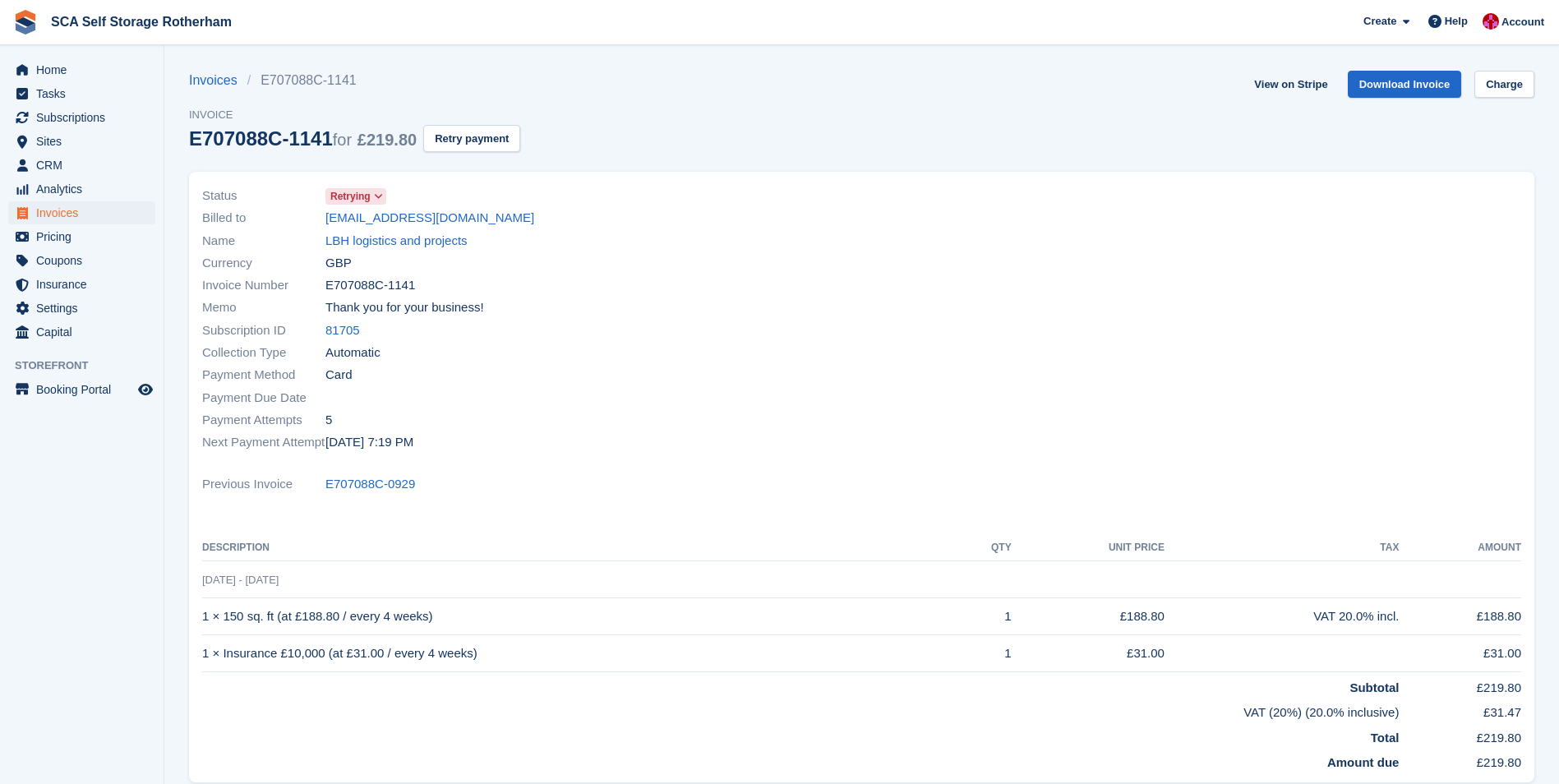
click at [360, 207] on div "Billed to [EMAIL_ADDRESS][DOMAIN_NAME]" at bounding box center [528, 218] width 650 height 22
click at [360, 194] on span "Retrying" at bounding box center [350, 196] width 40 height 15
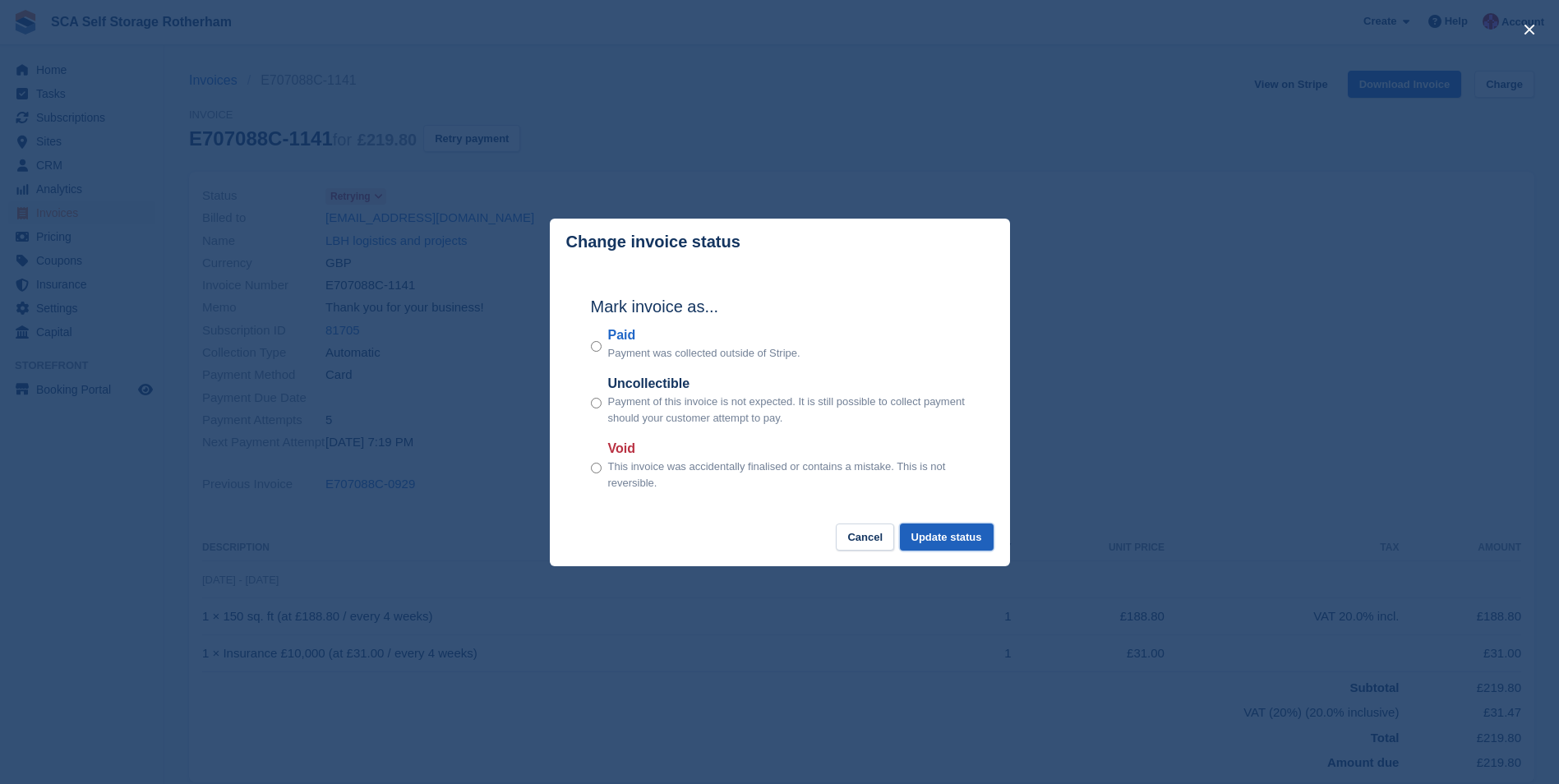
click at [953, 540] on button "Update status" at bounding box center [946, 537] width 94 height 27
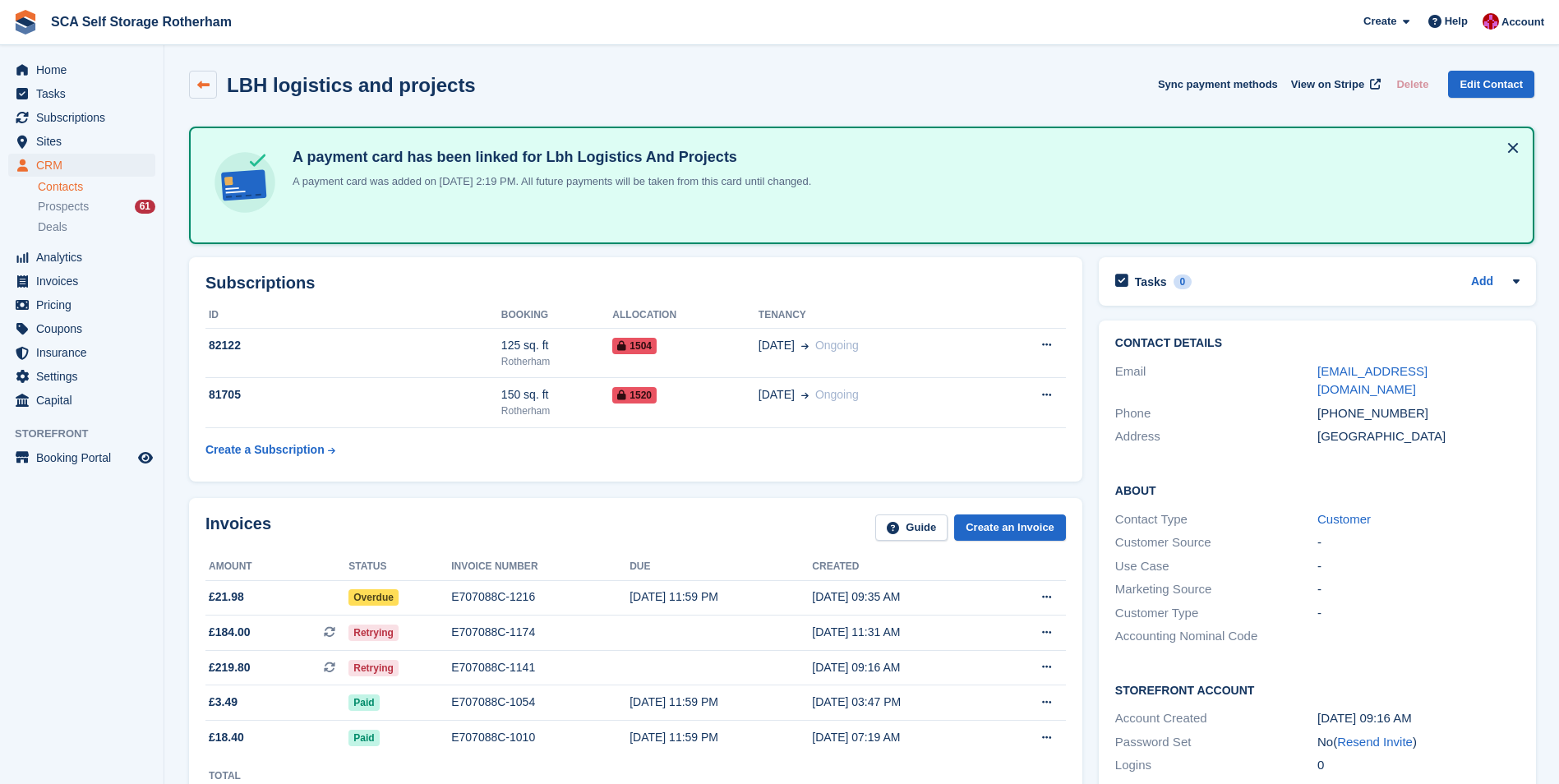
click at [210, 85] on link at bounding box center [202, 84] width 28 height 28
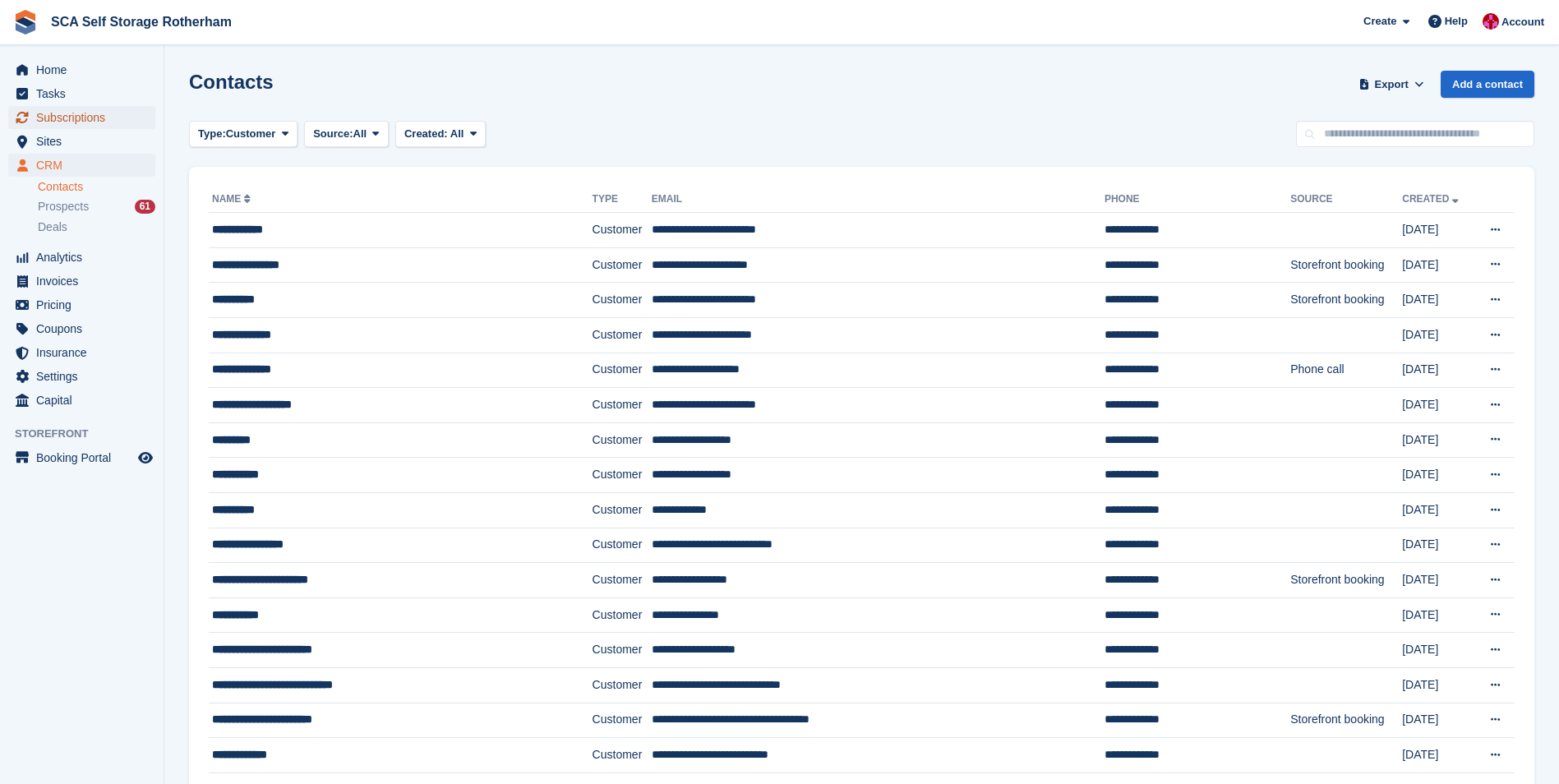
click at [94, 117] on span "Subscriptions" at bounding box center [85, 117] width 99 height 23
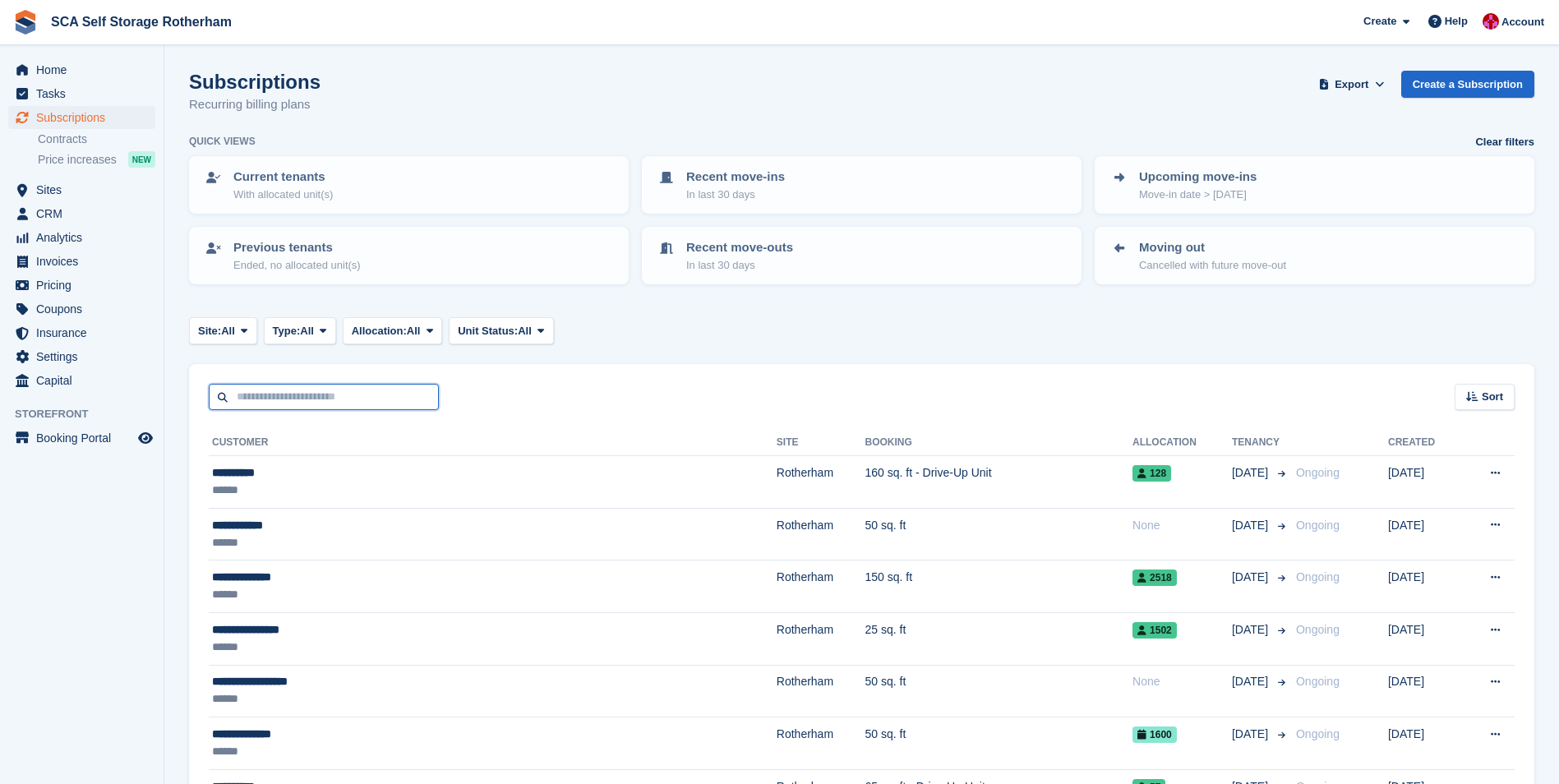
click at [268, 395] on input "text" at bounding box center [323, 397] width 230 height 27
type input "***"
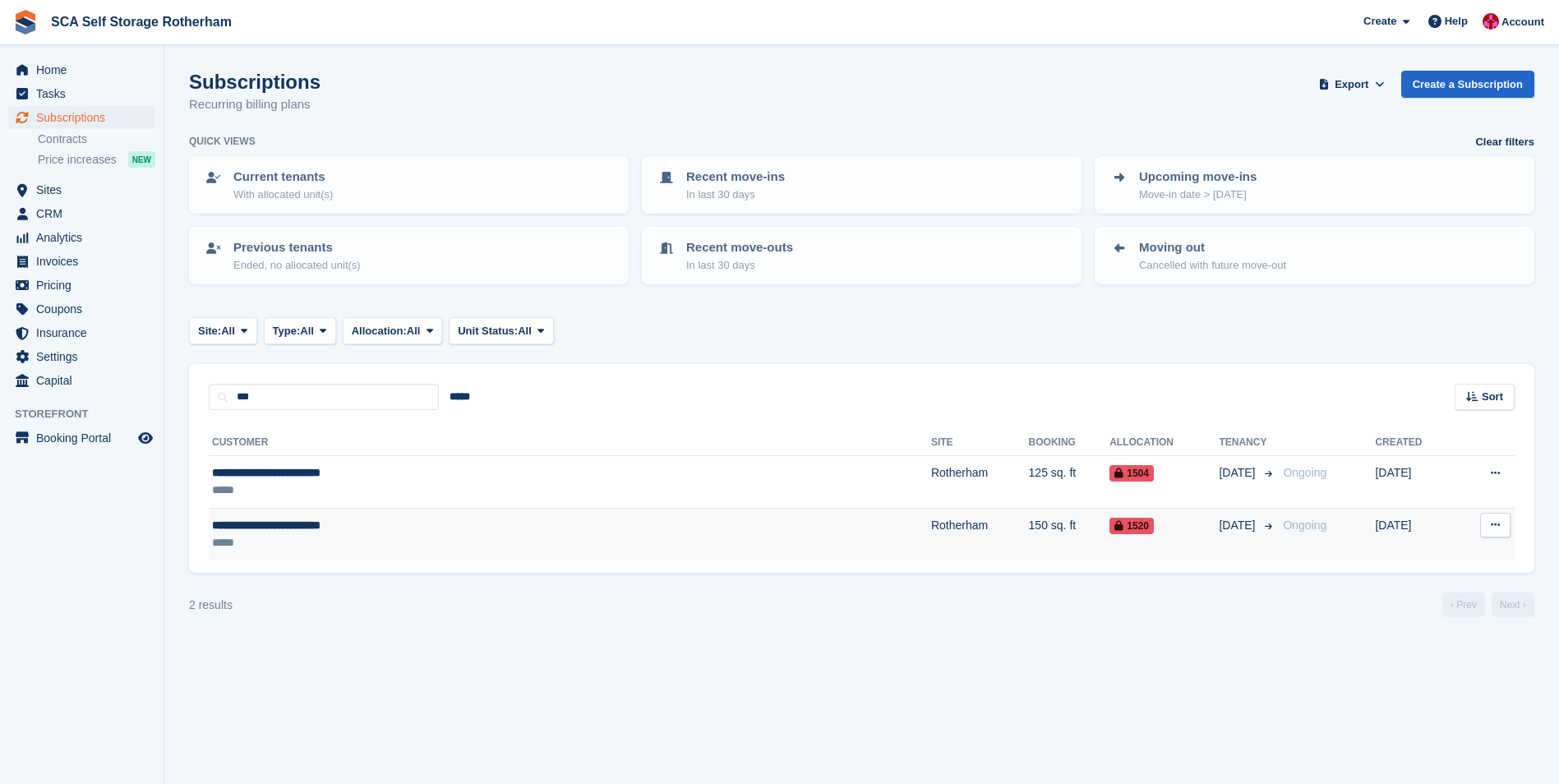
click at [467, 524] on div "**********" at bounding box center [421, 524] width 419 height 17
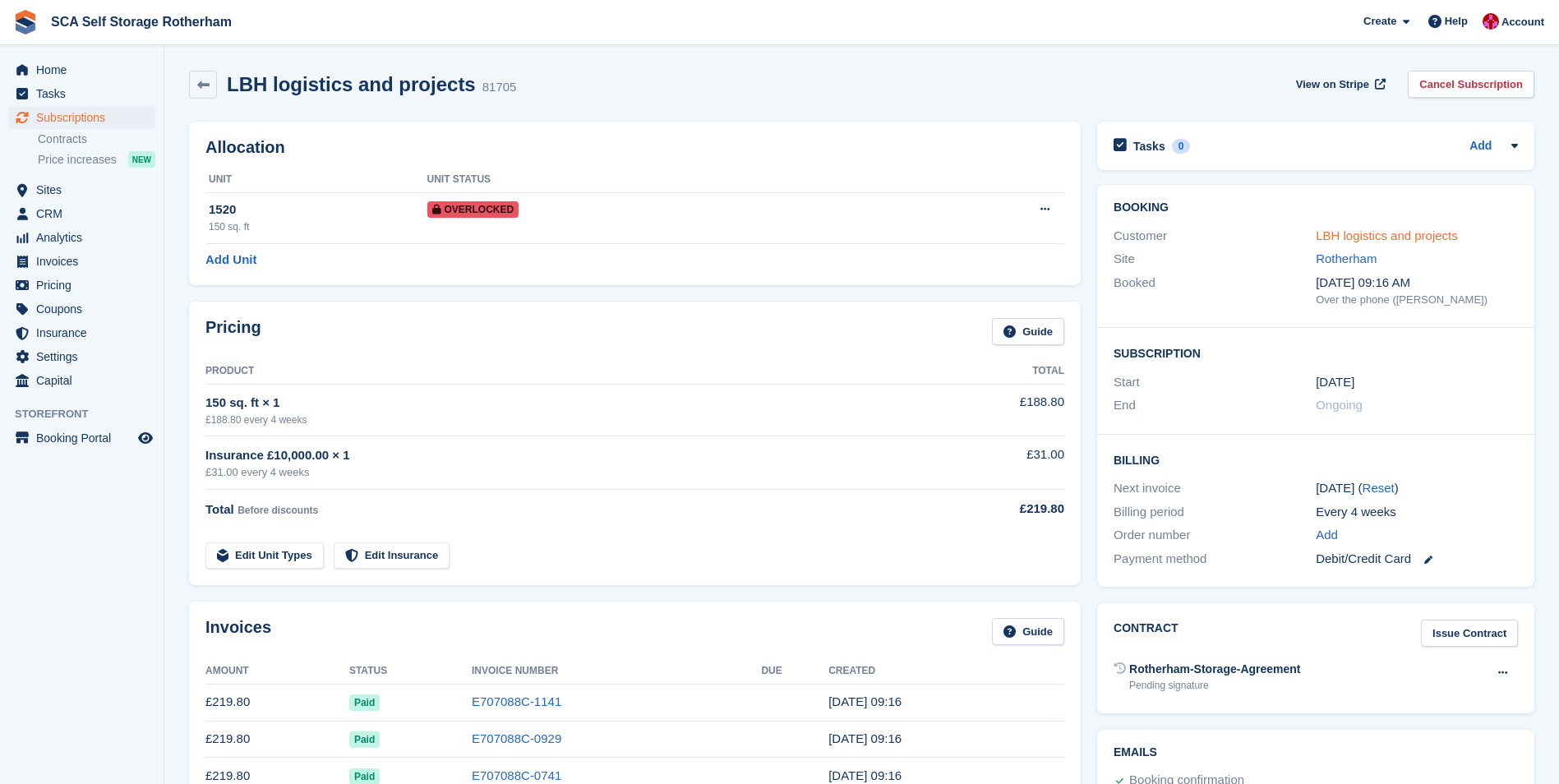
click at [1416, 232] on link "LBH logistics and projects" at bounding box center [1386, 235] width 143 height 14
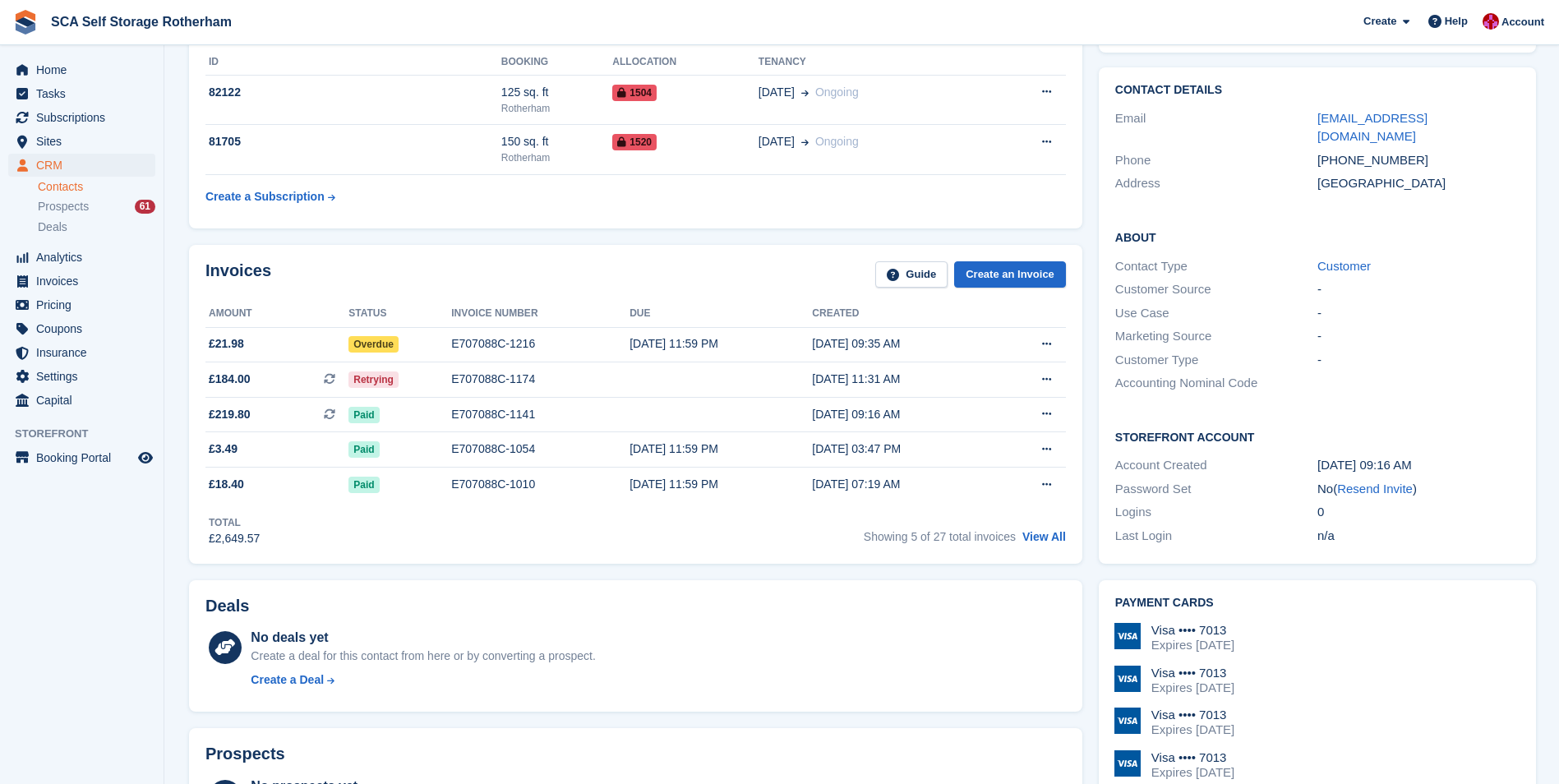
scroll to position [328, 0]
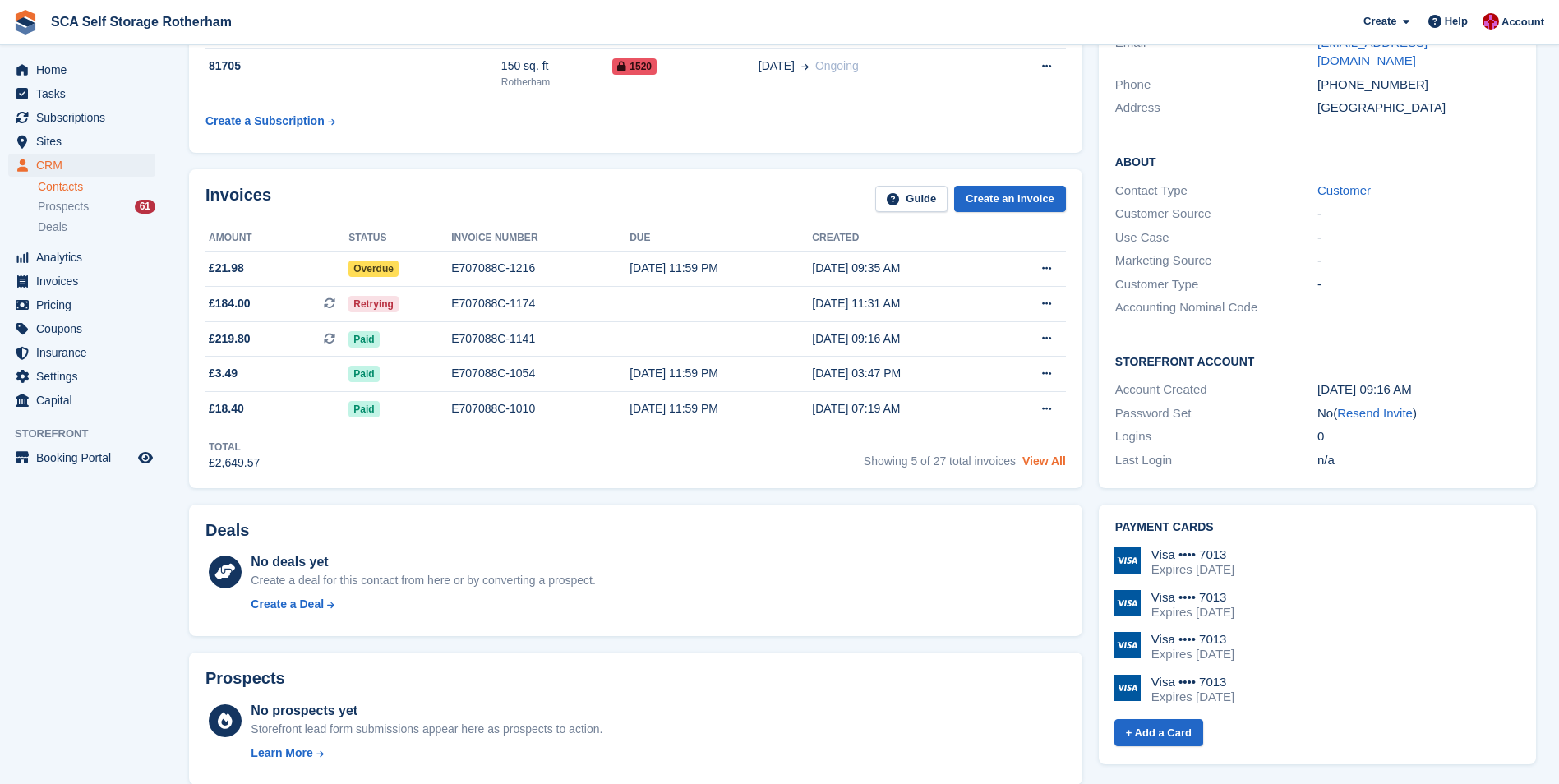
click at [1047, 456] on link "View All" at bounding box center [1044, 461] width 44 height 13
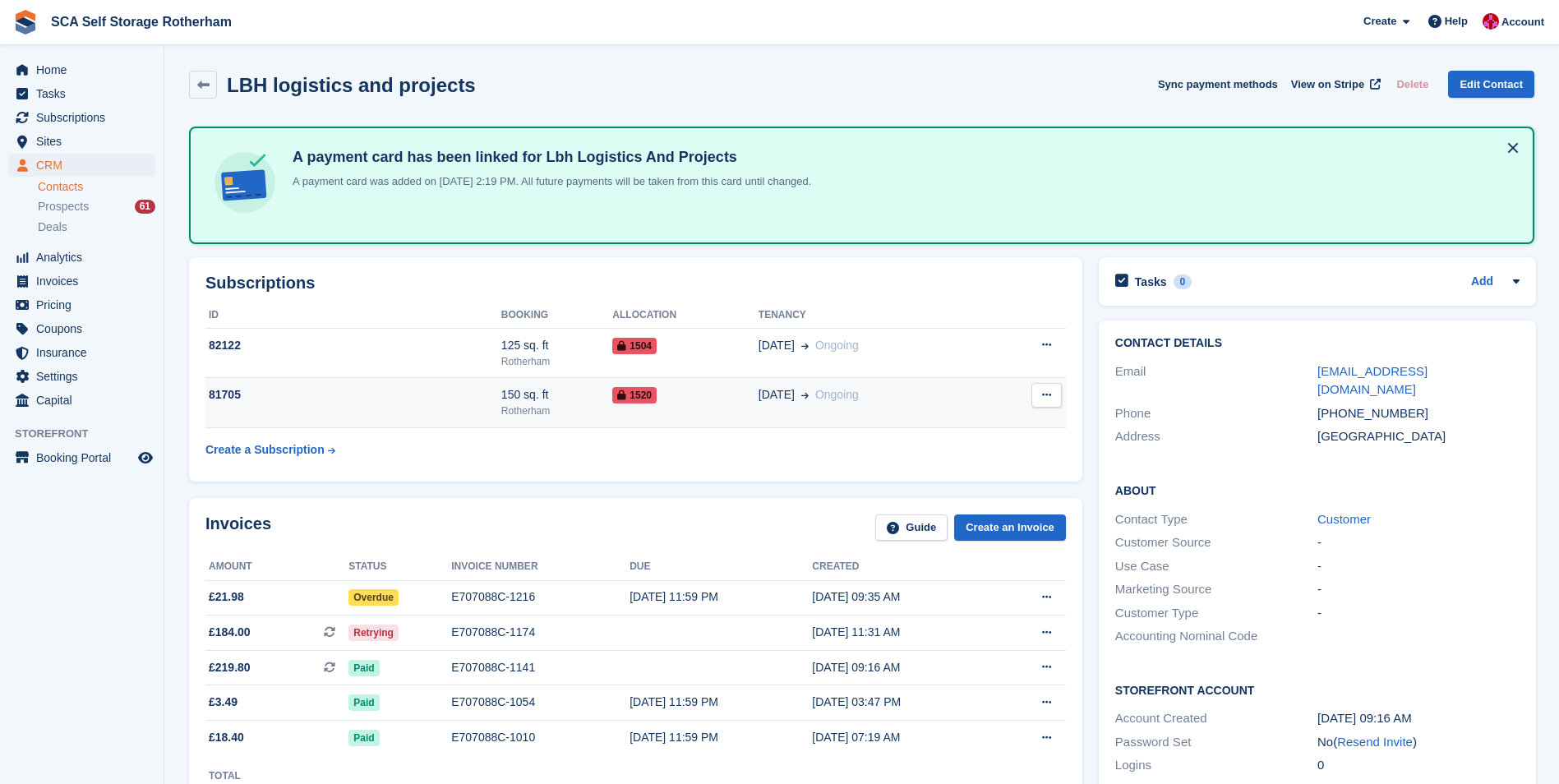
click at [335, 390] on div "81705" at bounding box center [353, 394] width 296 height 17
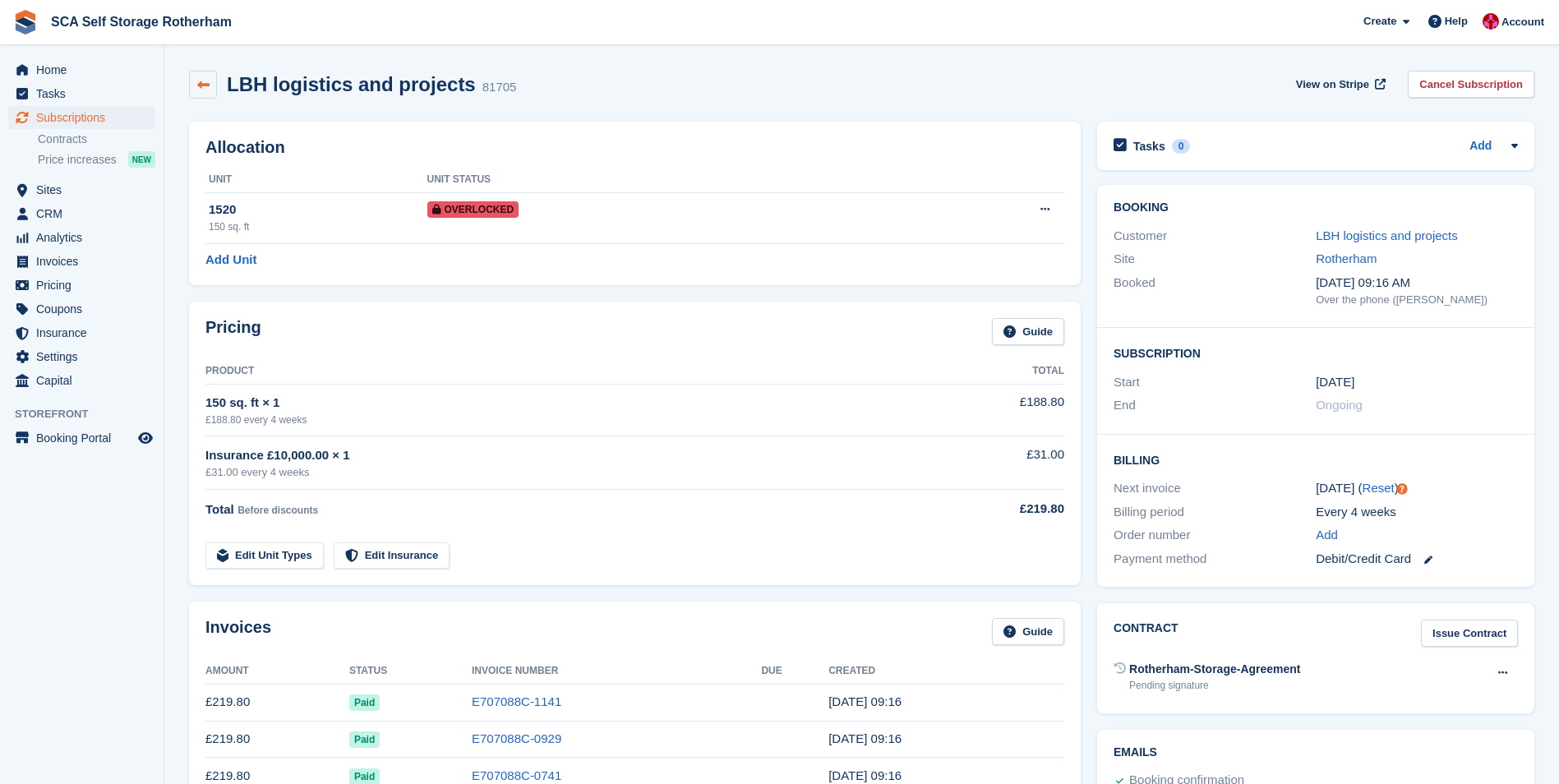
click at [199, 76] on link at bounding box center [202, 84] width 28 height 28
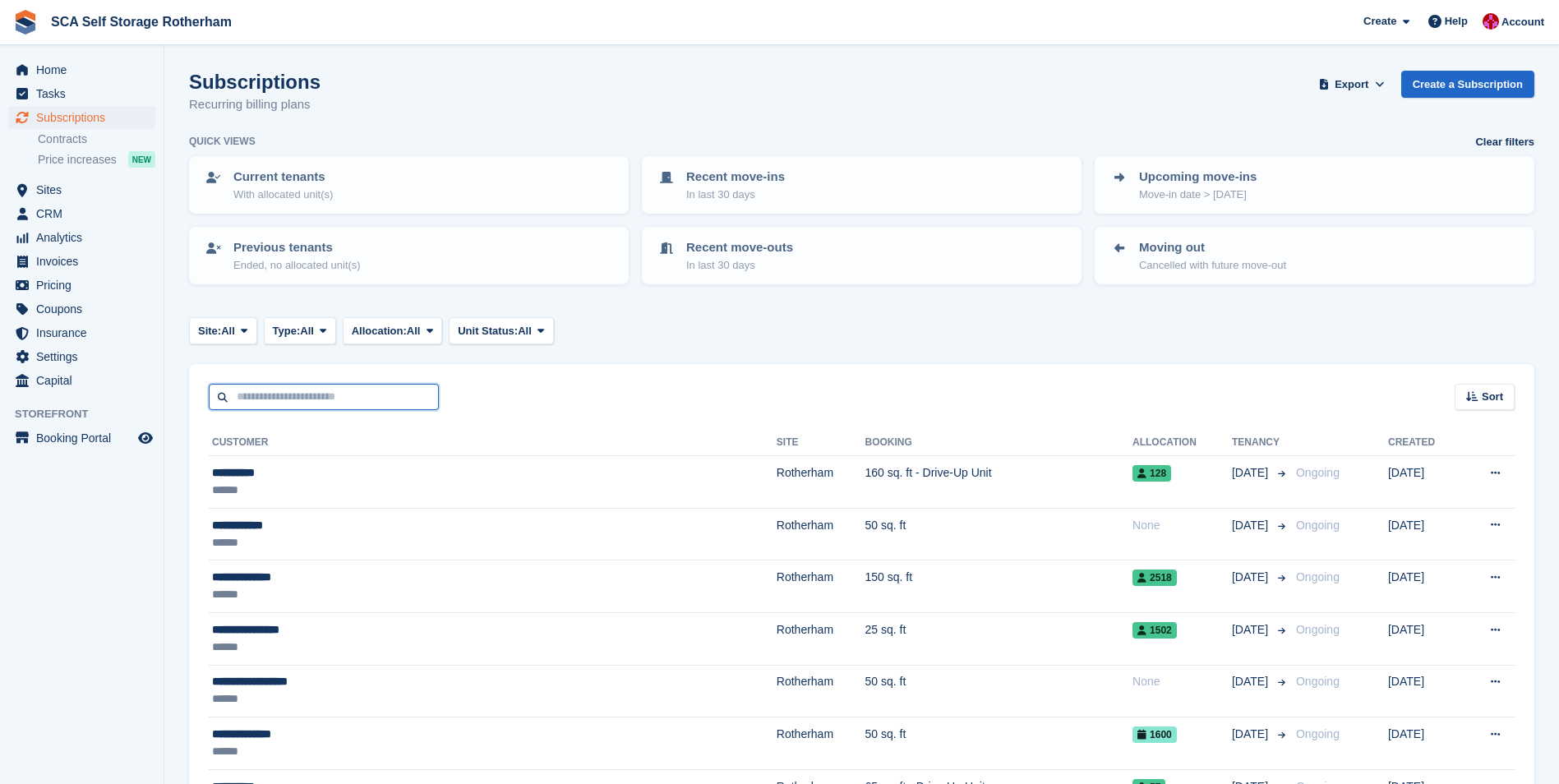
click at [313, 391] on input "text" at bounding box center [323, 397] width 230 height 27
click at [81, 111] on span "Subscriptions" at bounding box center [85, 117] width 99 height 23
click at [87, 63] on span "Home" at bounding box center [85, 69] width 99 height 23
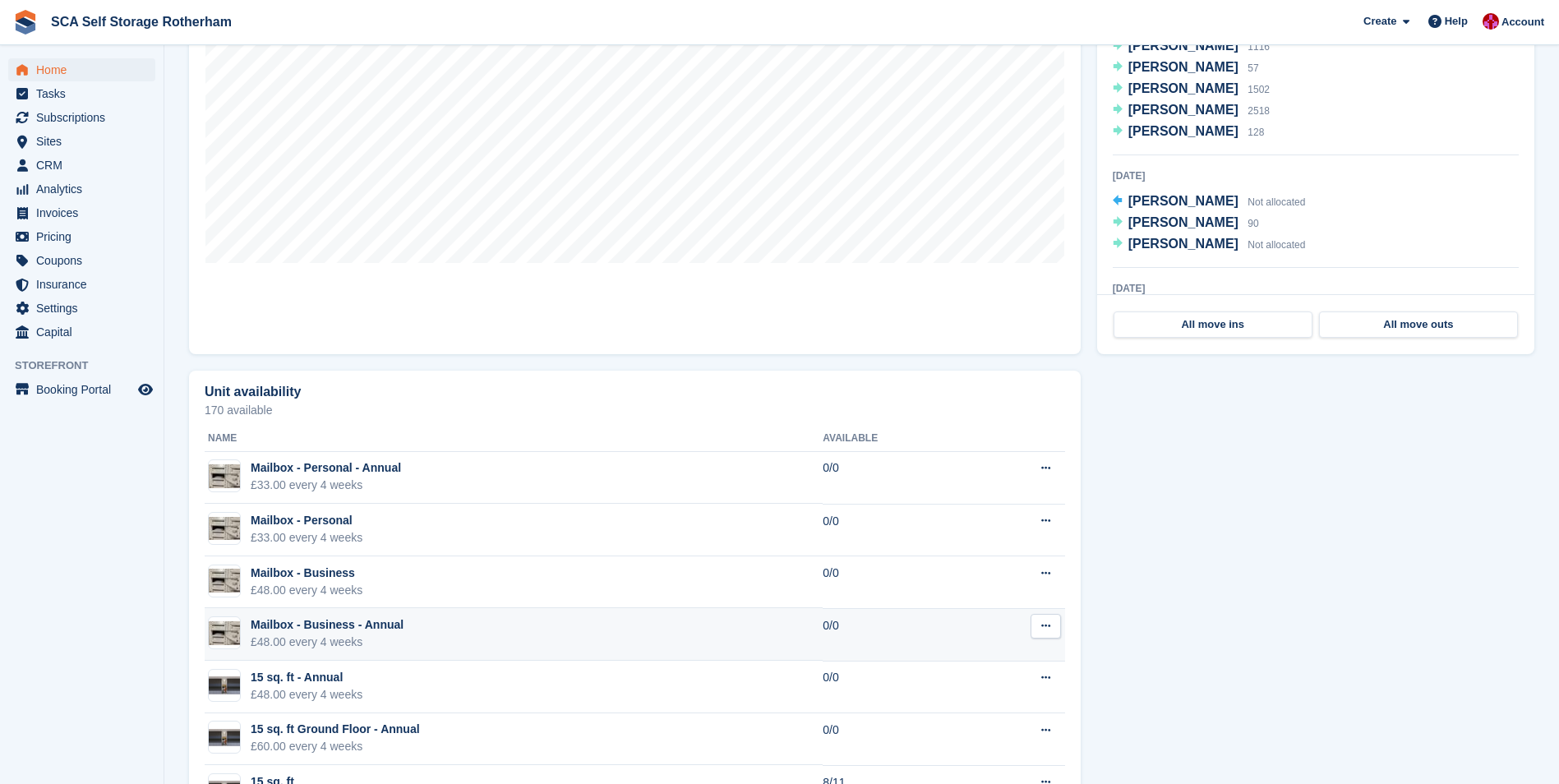
scroll to position [328, 0]
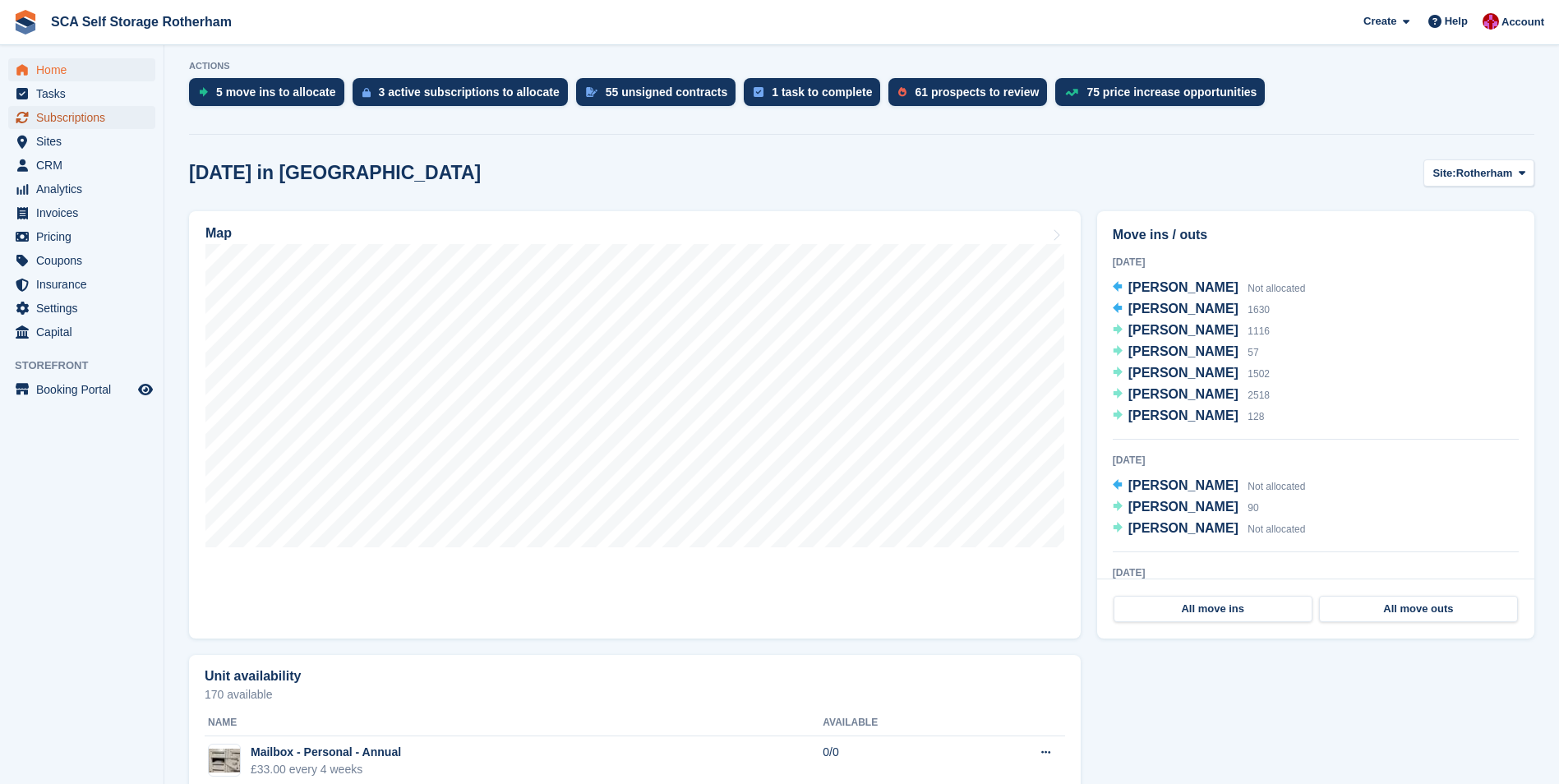
click at [83, 125] on span "Subscriptions" at bounding box center [85, 117] width 99 height 23
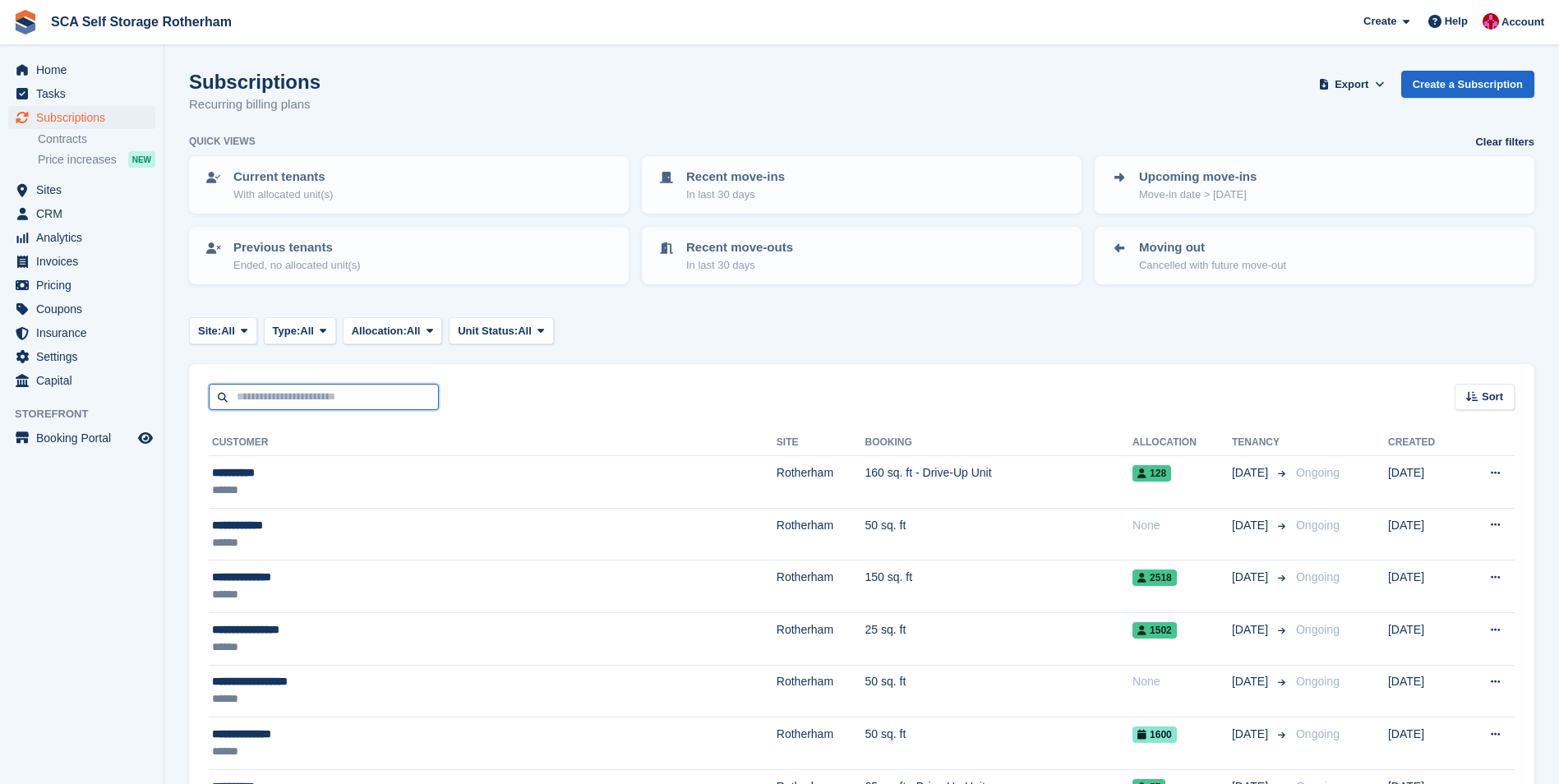
click at [361, 390] on input "text" at bounding box center [323, 397] width 230 height 27
type input "***"
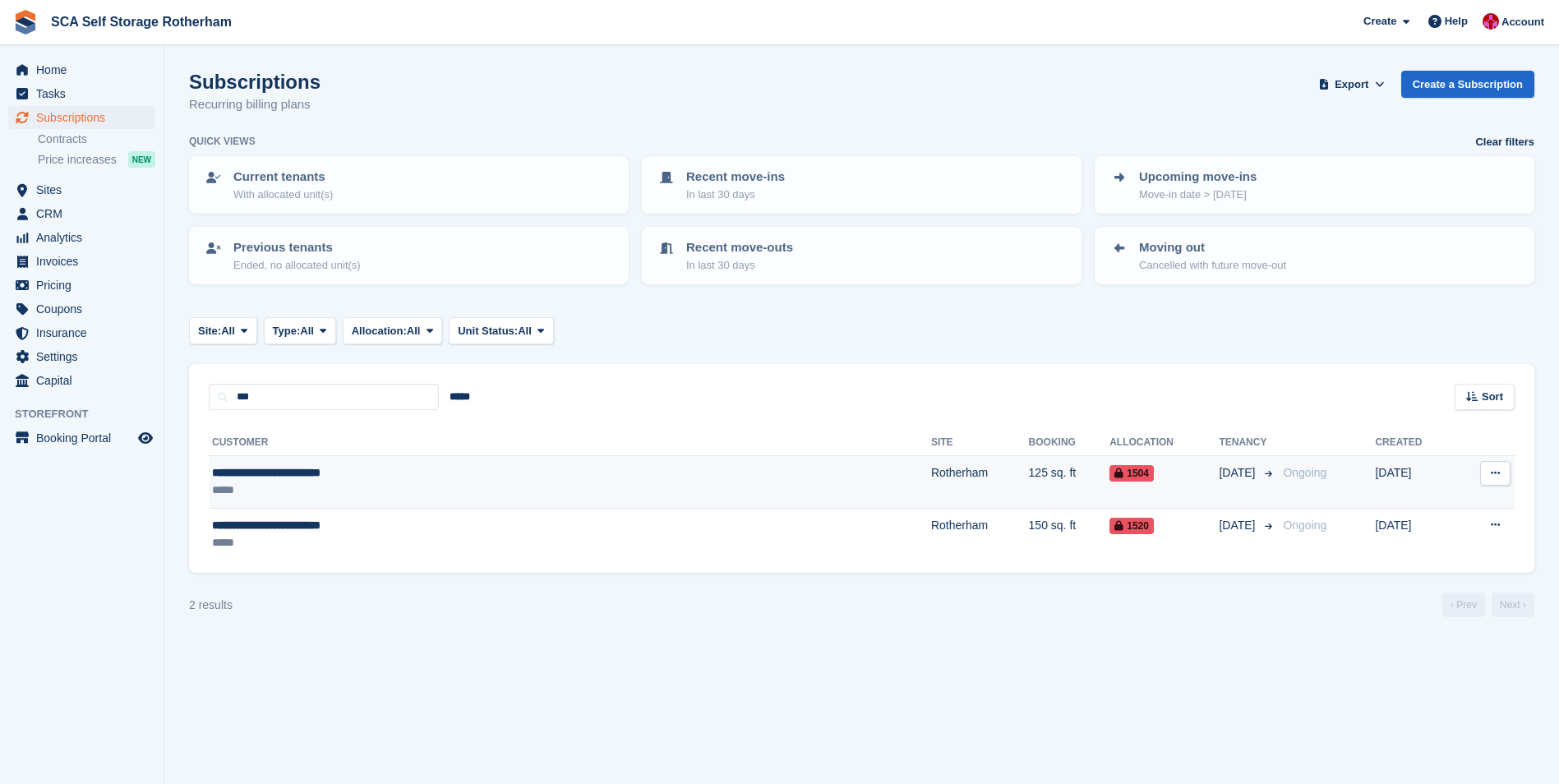
click at [509, 492] on div "*****" at bounding box center [421, 489] width 419 height 17
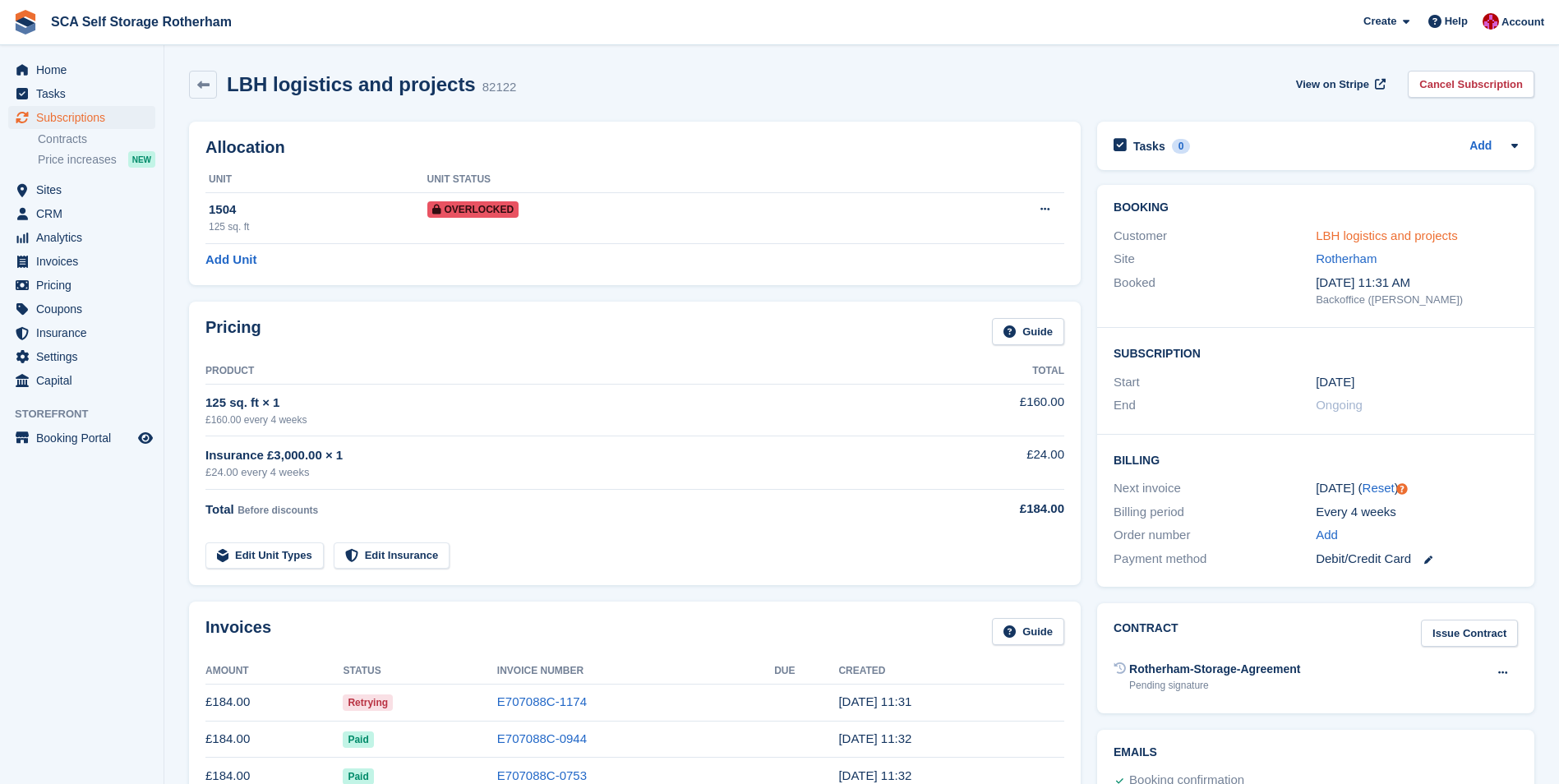
click at [1368, 232] on link "LBH logistics and projects" at bounding box center [1386, 235] width 143 height 14
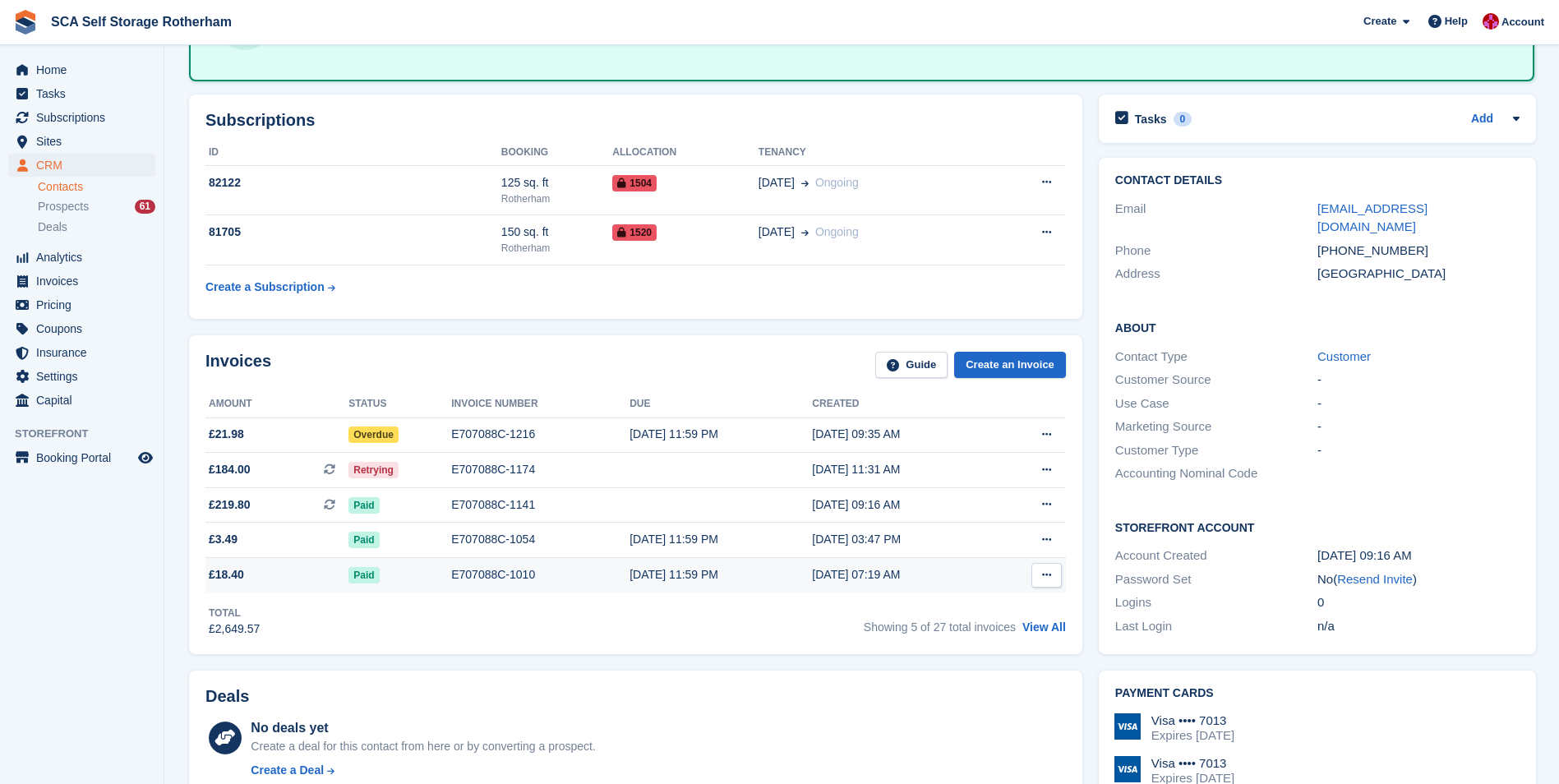
scroll to position [164, 0]
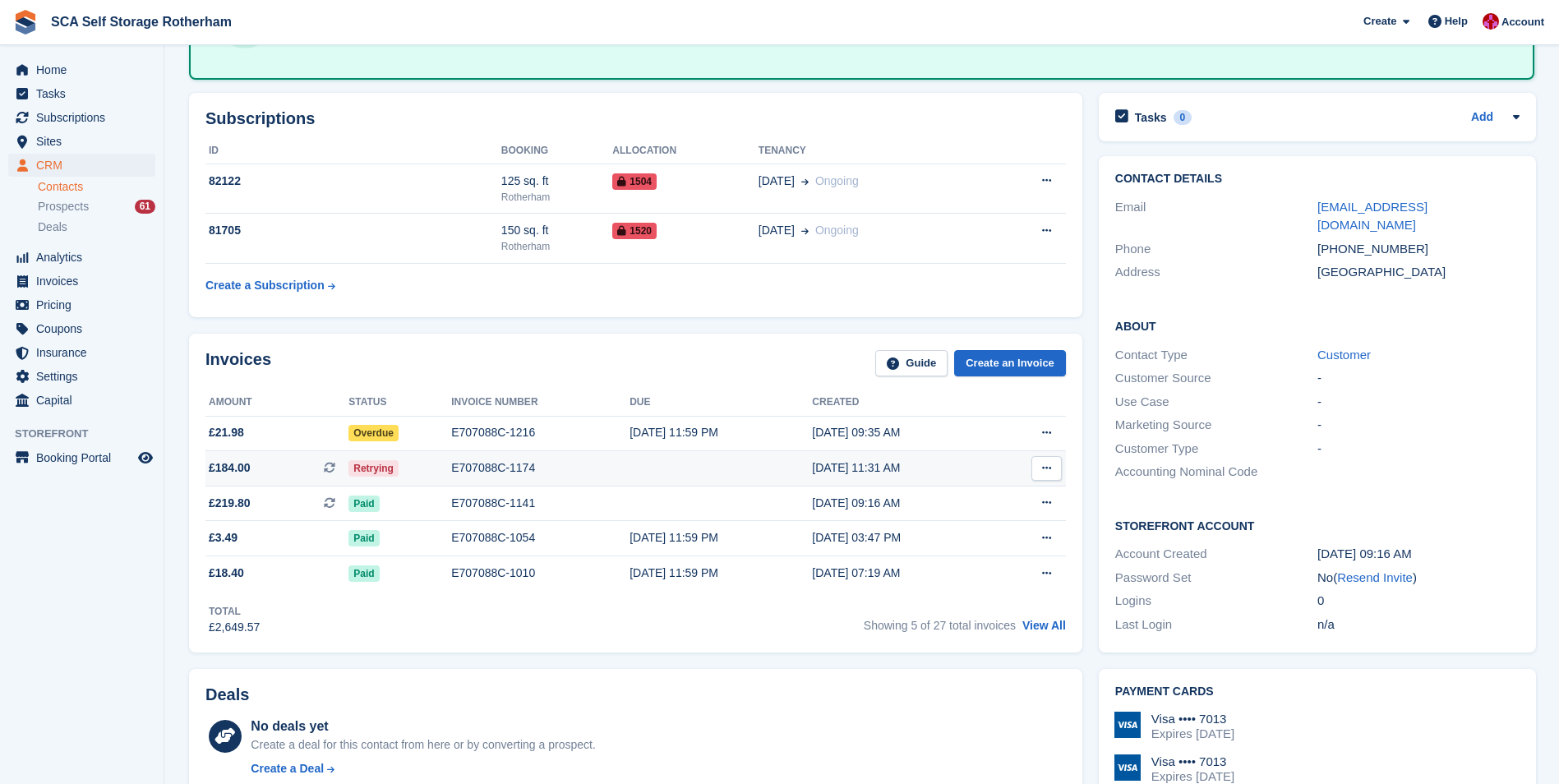
click at [412, 463] on div "Retrying" at bounding box center [400, 467] width 103 height 17
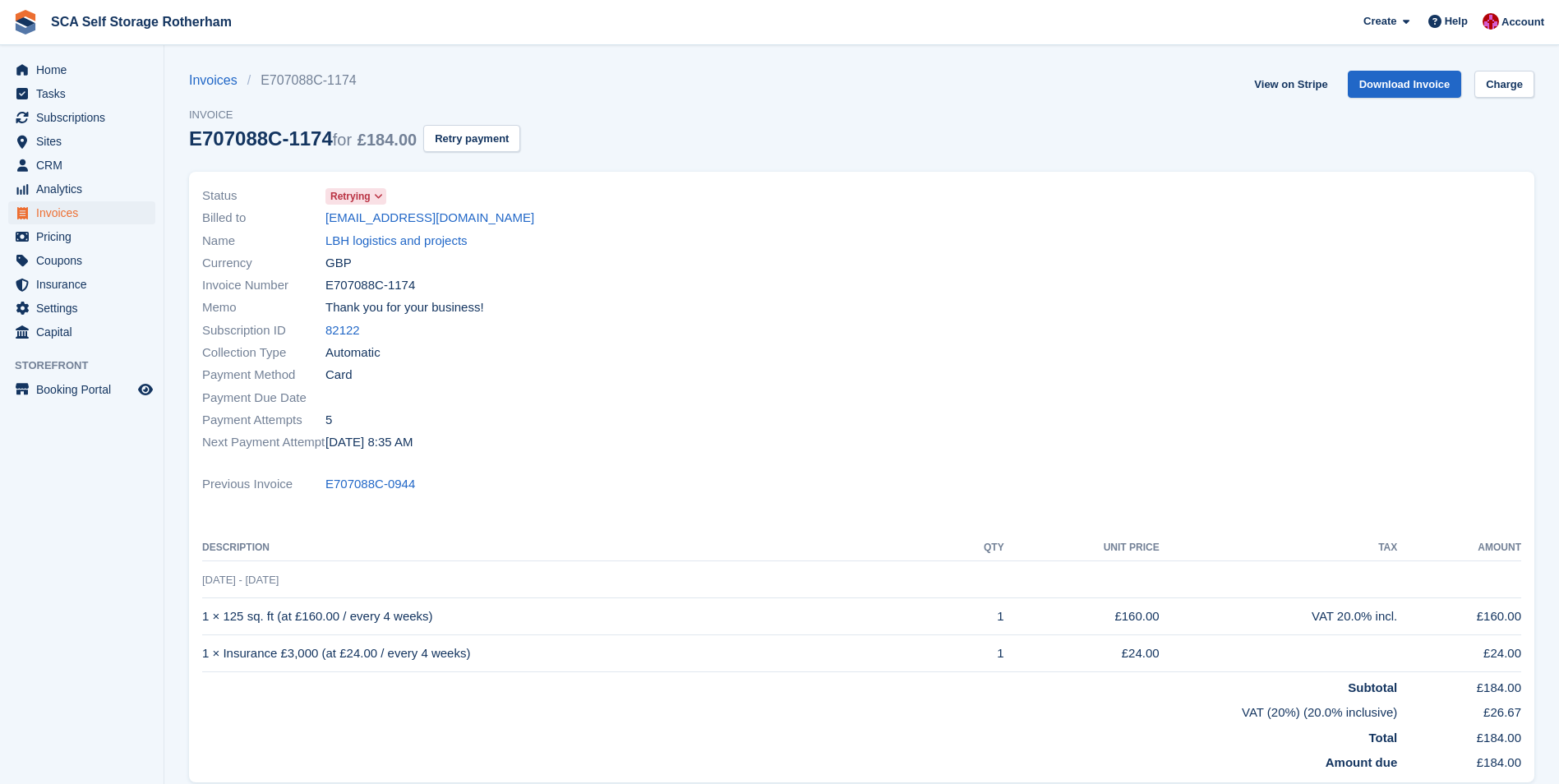
click at [379, 193] on icon at bounding box center [379, 196] width 9 height 10
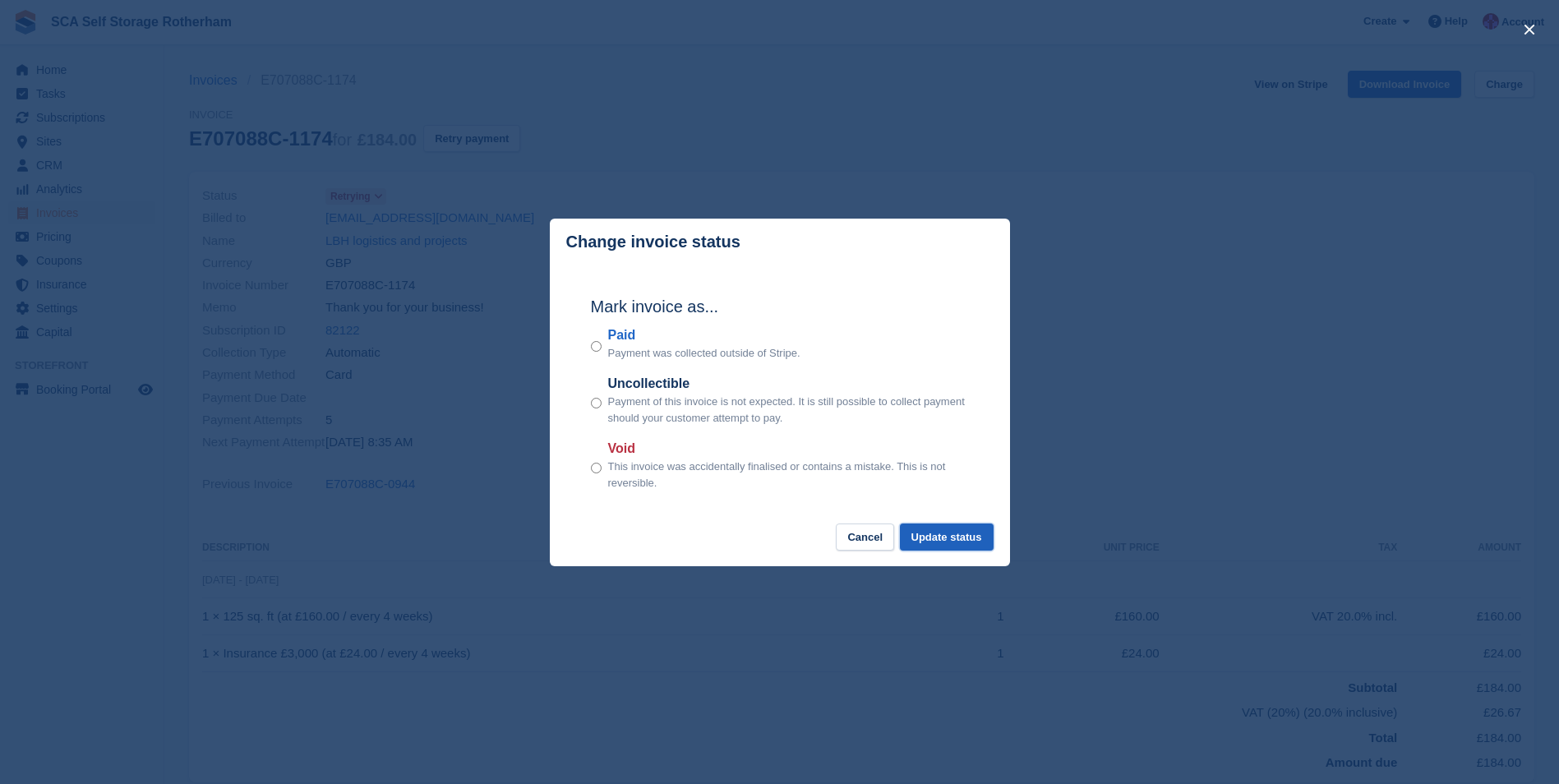
click at [967, 547] on button "Update status" at bounding box center [946, 537] width 94 height 27
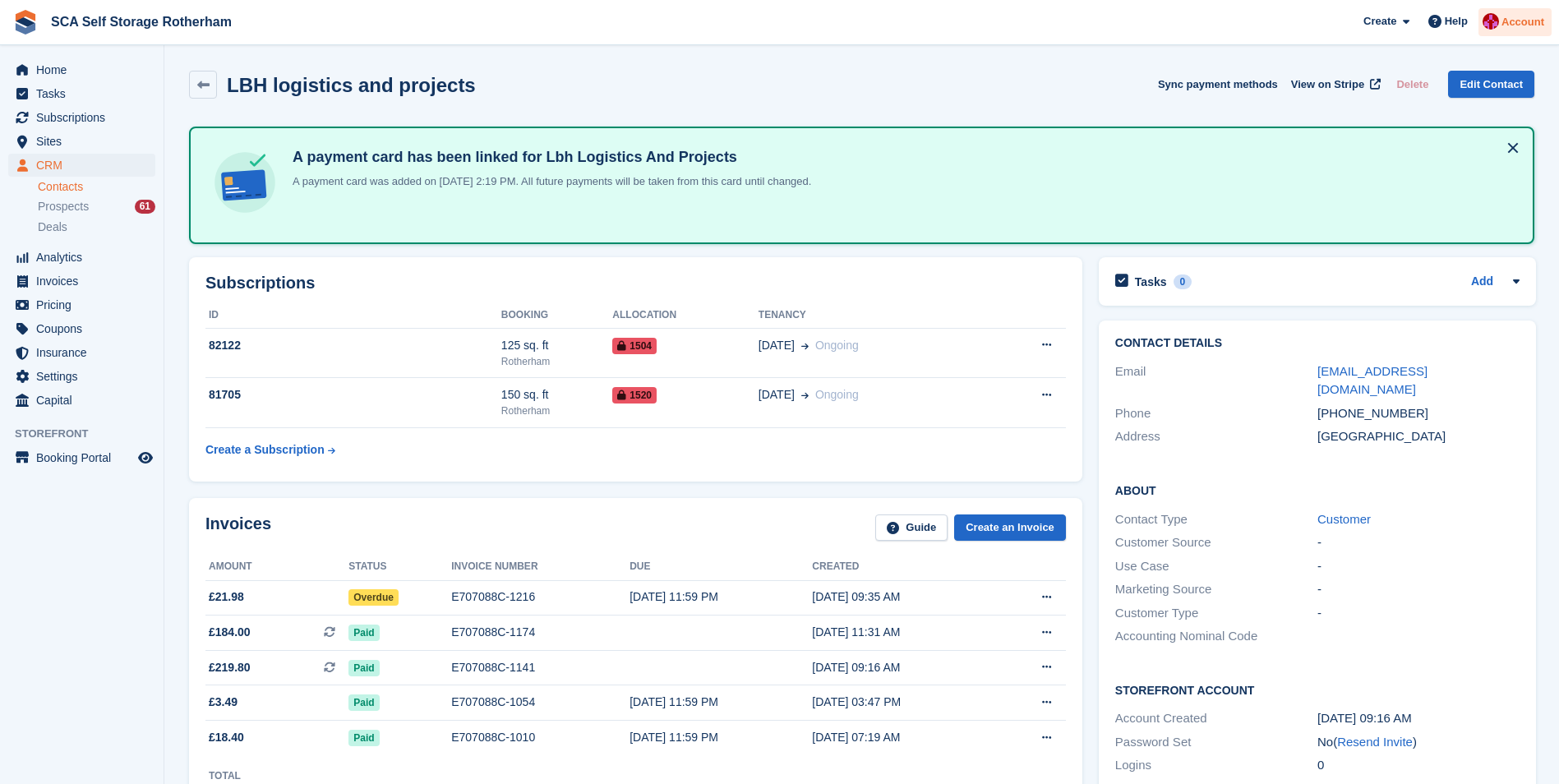
click at [1505, 27] on span "Account" at bounding box center [1523, 22] width 43 height 16
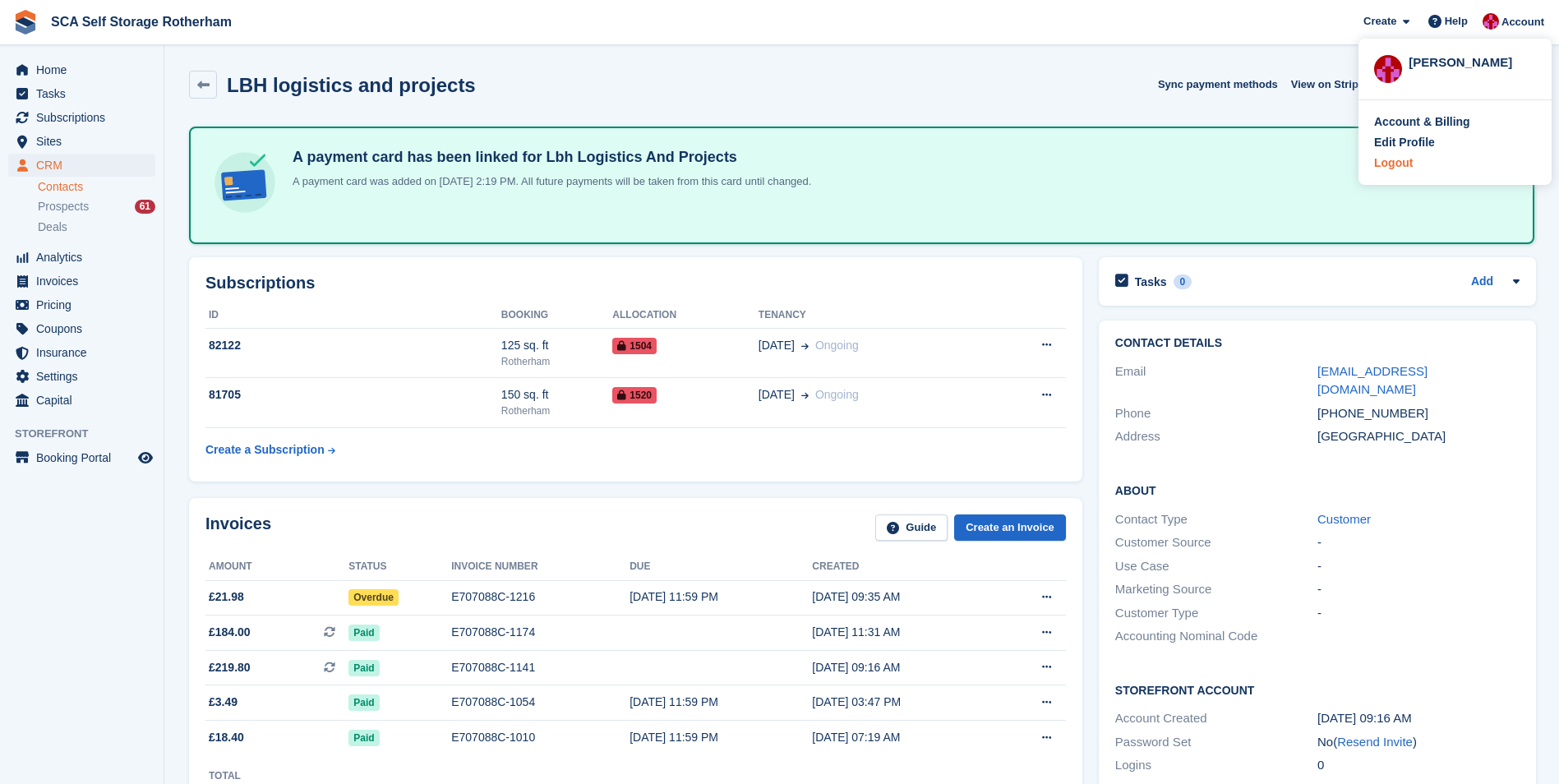
click at [1393, 169] on div "Logout" at bounding box center [1394, 162] width 39 height 17
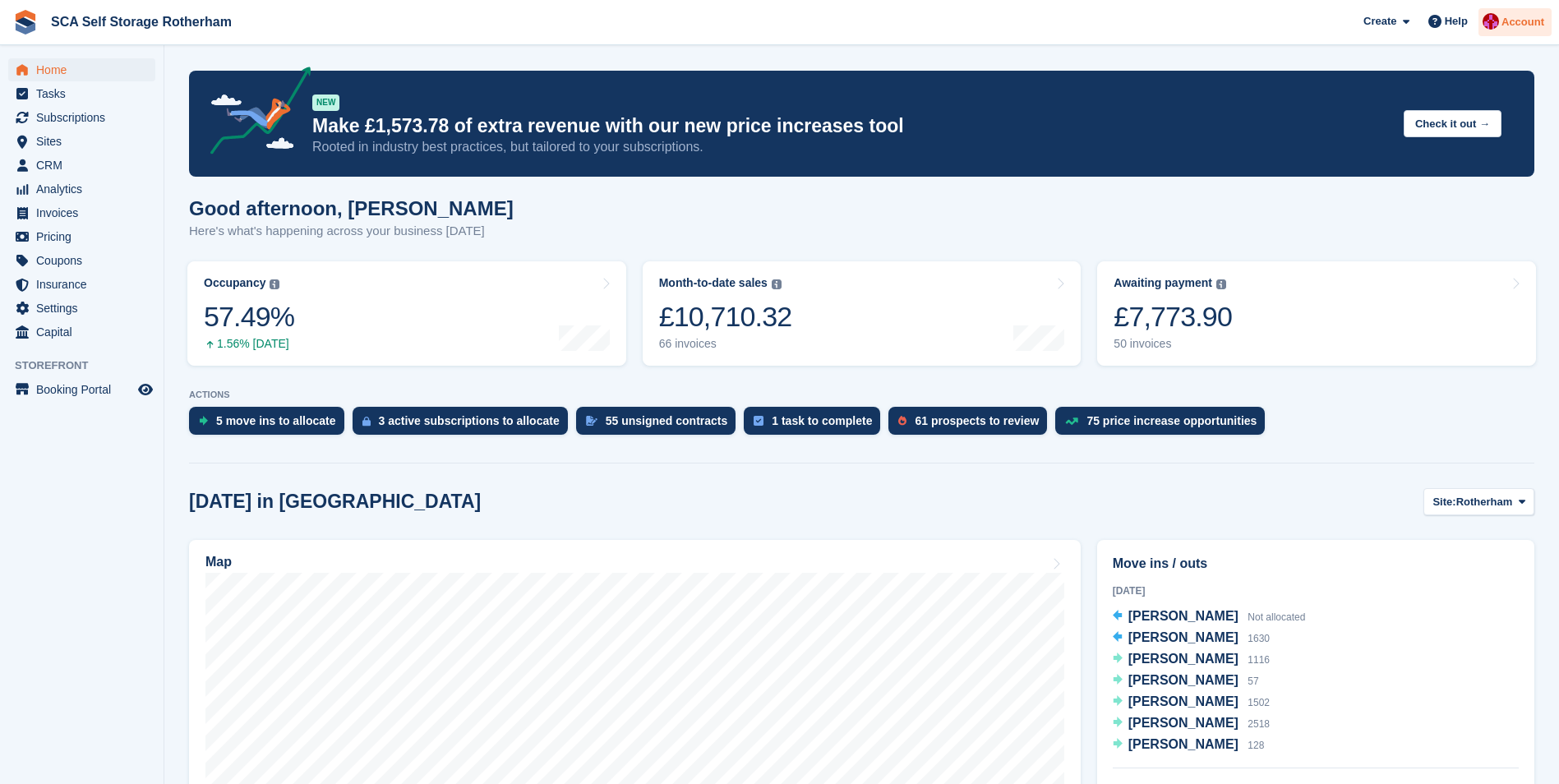
click at [1505, 24] on span "Account" at bounding box center [1523, 22] width 43 height 16
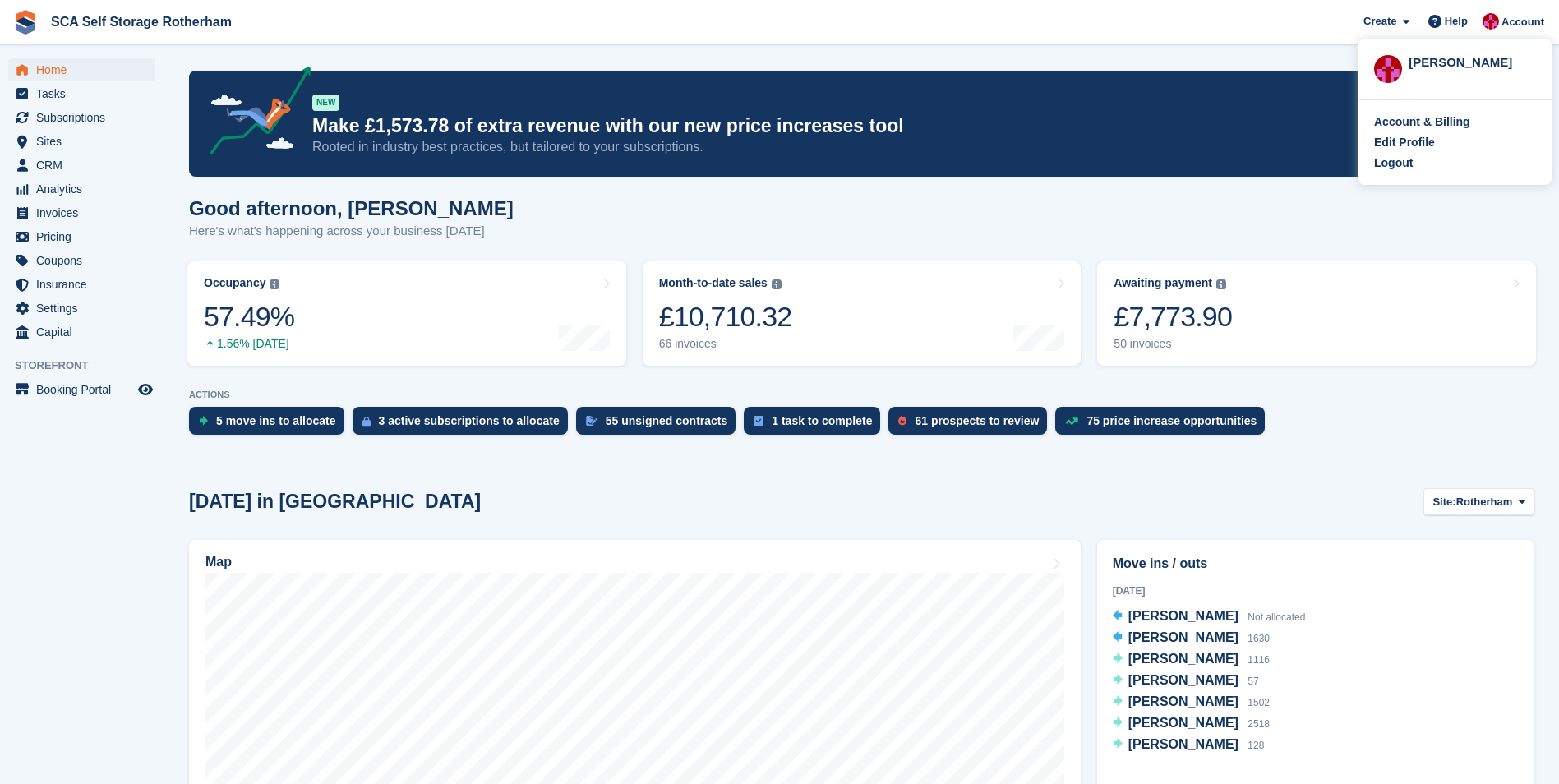
click at [1406, 154] on div "Logout" at bounding box center [1394, 162] width 39 height 17
